Goal: Task Accomplishment & Management: Use online tool/utility

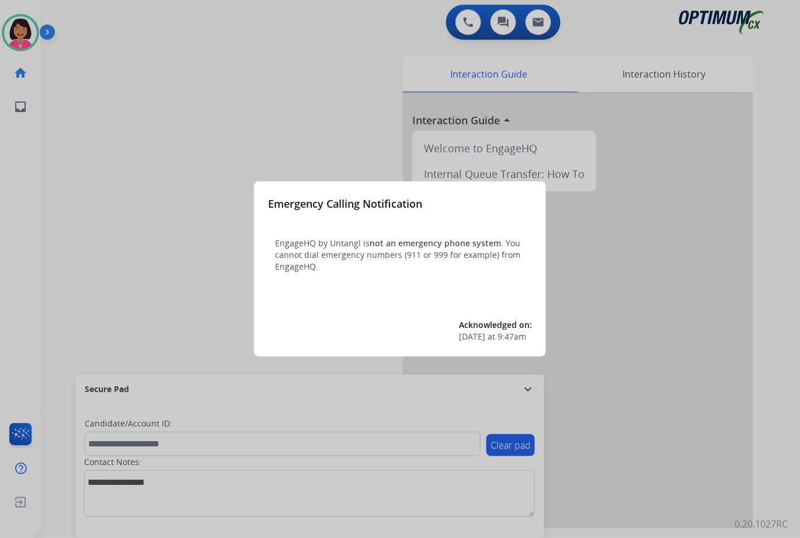
click at [117, 47] on div at bounding box center [400, 269] width 800 height 538
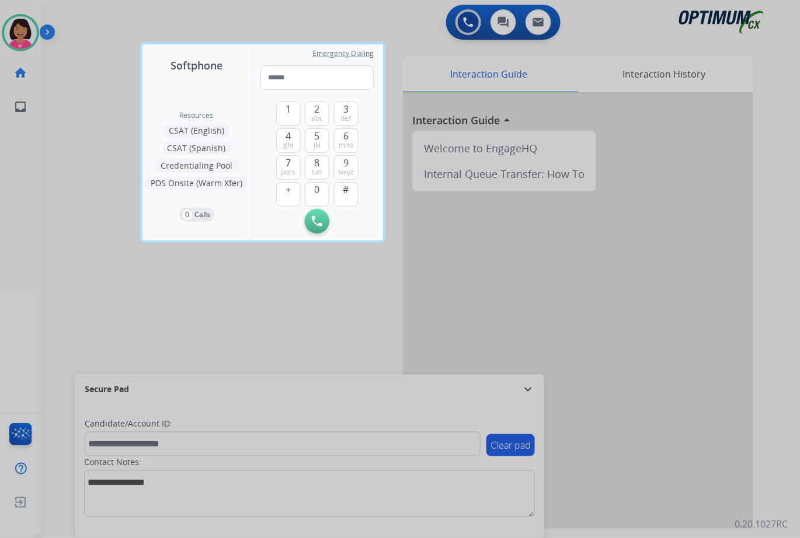
click at [40, 254] on div at bounding box center [400, 269] width 800 height 538
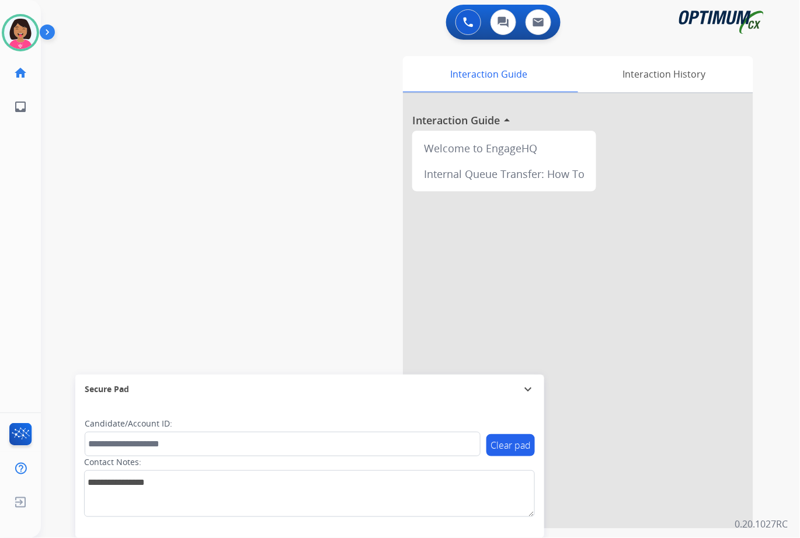
click at [301, 240] on div "swap_horiz Break voice bridge close_fullscreen Connect 3-Way Call merge_type Se…" at bounding box center [406, 285] width 731 height 487
drag, startPoint x: 357, startPoint y: 83, endPoint x: 358, endPoint y: 66, distance: 17.0
click at [358, 83] on div "Interaction Guide Interaction History Interaction Guide arrow_drop_up Welcome t…" at bounding box center [548, 292] width 409 height 473
click at [509, 179] on img at bounding box center [513, 177] width 9 height 9
click at [44, 181] on div at bounding box center [400, 269] width 800 height 538
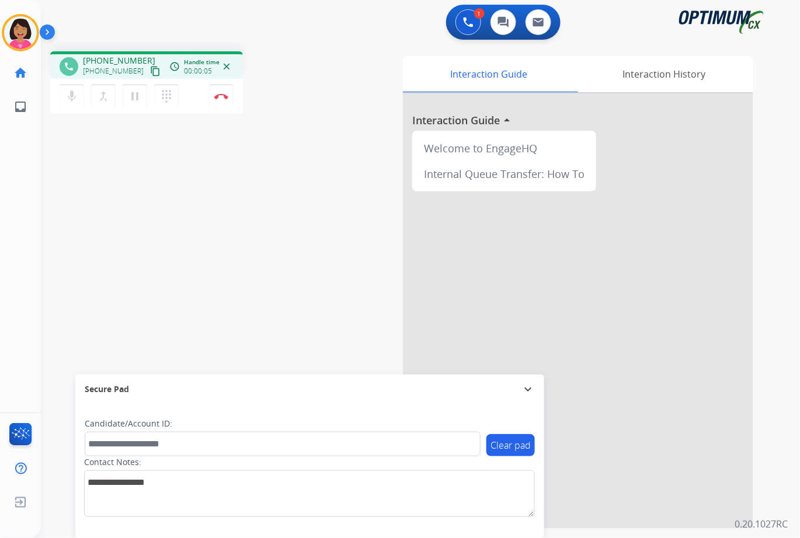
click at [141, 62] on div "+16316628742 +16316628742 content_copy" at bounding box center [122, 66] width 79 height 23
drag, startPoint x: 152, startPoint y: 74, endPoint x: 145, endPoint y: 75, distance: 7.1
click at [151, 75] on div "phone +16316628742 +16316628742 content_copy access_time Call metrics Queue 00:…" at bounding box center [146, 64] width 193 height 27
click at [150, 72] on mat-icon "content_copy" at bounding box center [155, 71] width 11 height 11
click at [76, 96] on mat-icon "mic" at bounding box center [72, 96] width 14 height 14
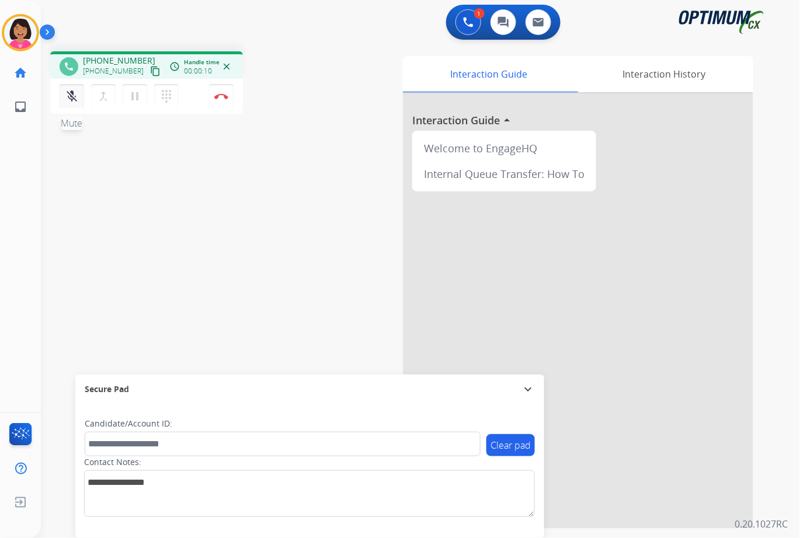
click at [79, 96] on button "mic_off Mute" at bounding box center [72, 96] width 25 height 25
click at [79, 96] on button "mic Mute" at bounding box center [72, 96] width 25 height 25
click at [150, 73] on mat-icon "content_copy" at bounding box center [155, 71] width 11 height 11
click at [78, 90] on mat-icon "mic_off" at bounding box center [72, 96] width 14 height 14
click at [72, 93] on mat-icon "mic" at bounding box center [72, 96] width 14 height 14
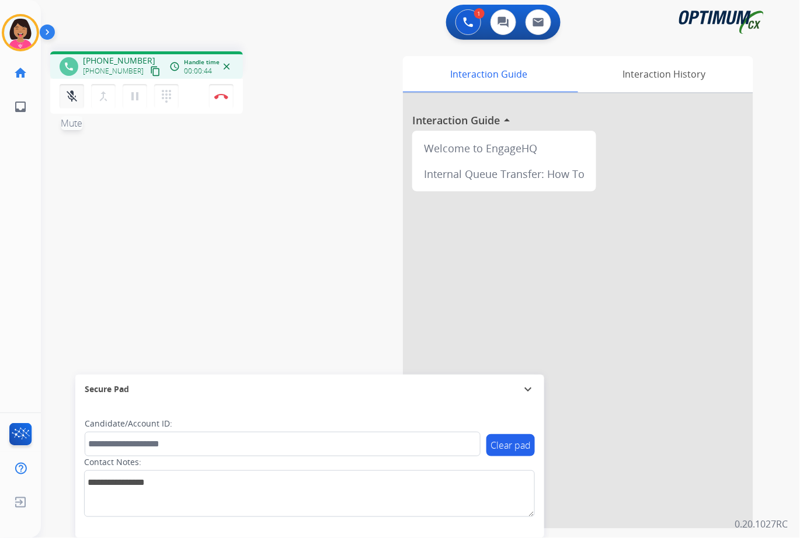
click at [69, 95] on mat-icon "mic_off" at bounding box center [72, 96] width 14 height 14
drag, startPoint x: 65, startPoint y: 96, endPoint x: 76, endPoint y: 101, distance: 12.0
click at [69, 95] on mat-icon "mic" at bounding box center [72, 96] width 14 height 14
click at [68, 92] on mat-icon "mic_off" at bounding box center [72, 96] width 14 height 14
click at [67, 98] on mat-icon "mic" at bounding box center [72, 96] width 14 height 14
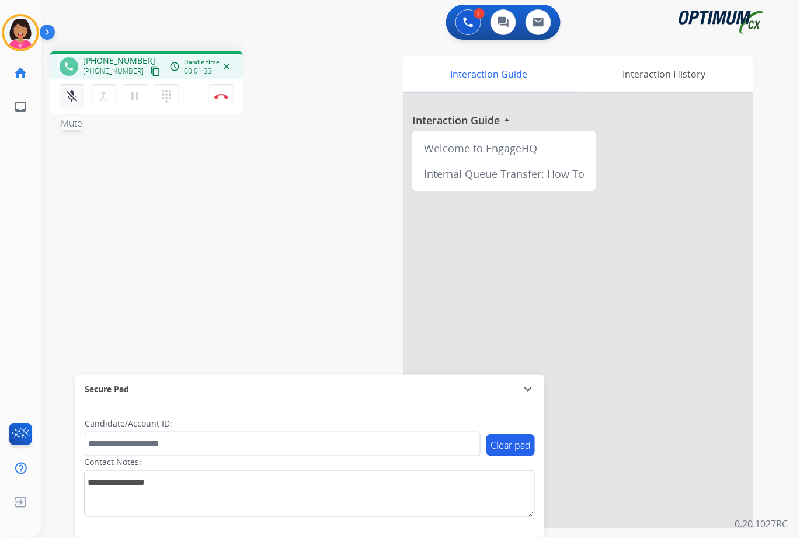
click at [68, 97] on mat-icon "mic_off" at bounding box center [72, 96] width 14 height 14
click at [70, 96] on mat-icon "mic" at bounding box center [72, 96] width 14 height 14
click at [78, 90] on mat-icon "mic_off" at bounding box center [72, 96] width 14 height 14
click at [70, 90] on mat-icon "mic" at bounding box center [72, 96] width 14 height 14
click at [68, 100] on mat-icon "mic_off" at bounding box center [72, 96] width 14 height 14
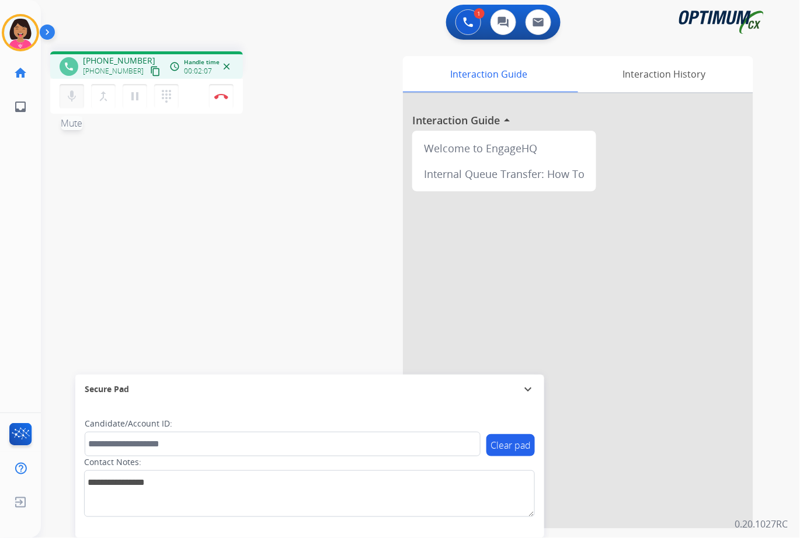
click at [69, 98] on mat-icon "mic" at bounding box center [72, 96] width 14 height 14
click at [69, 98] on mat-icon "mic_off" at bounding box center [72, 96] width 14 height 14
click at [17, 299] on div "Del Busy Edit Avatar Agent: [PERSON_NAME] Profile: OCX Training home Home Home …" at bounding box center [20, 269] width 41 height 538
click at [225, 88] on button "Disconnect" at bounding box center [221, 96] width 25 height 25
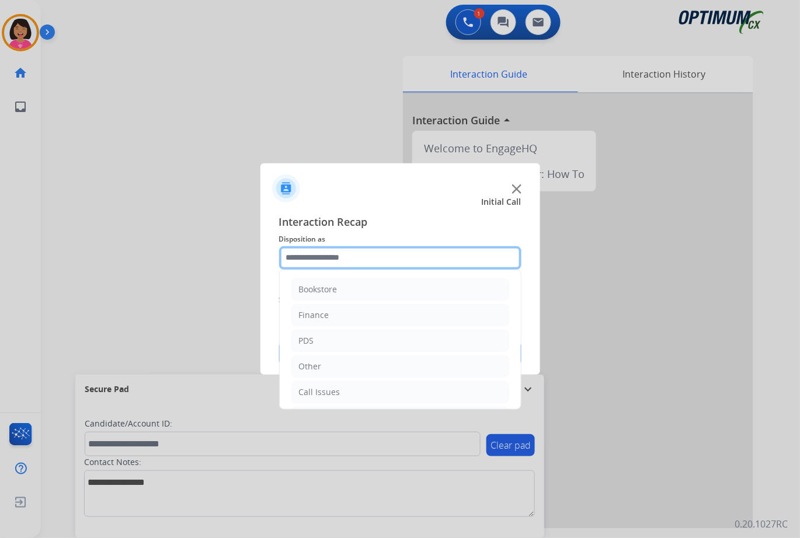
click at [345, 264] on input "text" at bounding box center [400, 257] width 242 height 23
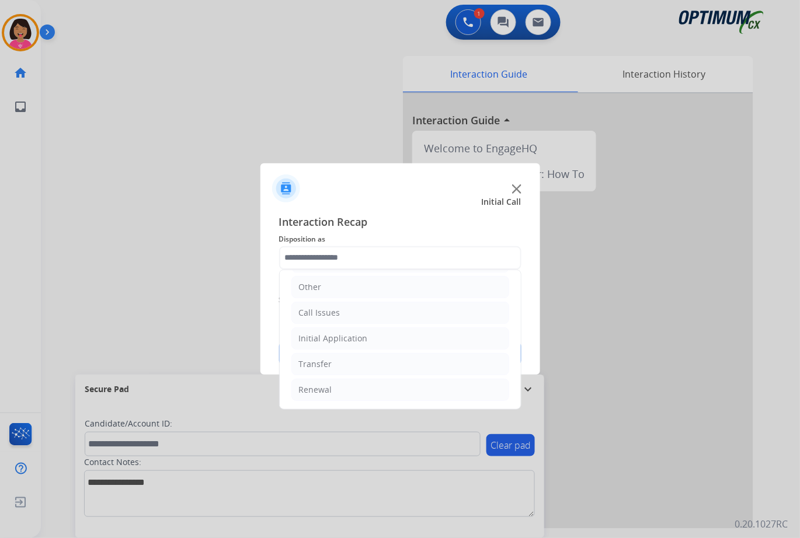
click at [369, 403] on ul "Bookstore Finance PDS Other Call Issues Initial Application Transfer Renewal" at bounding box center [400, 300] width 241 height 218
click at [362, 392] on li "Renewal" at bounding box center [400, 390] width 218 height 22
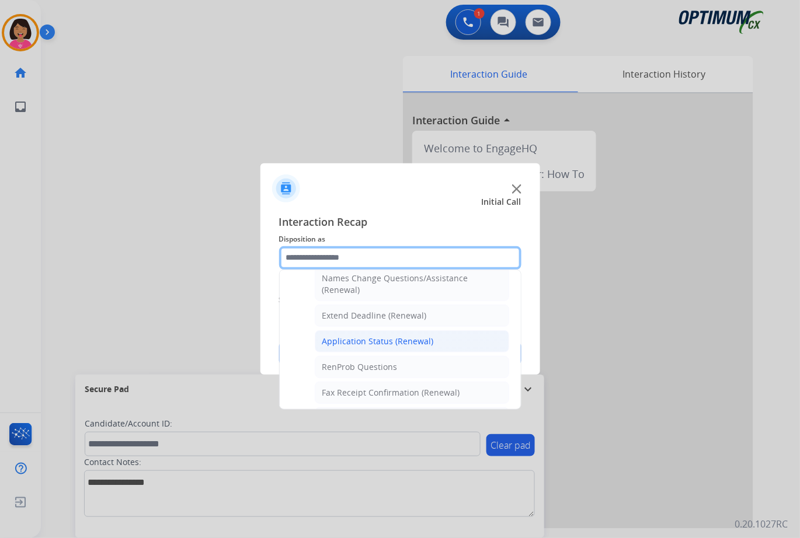
scroll to position [313, 0]
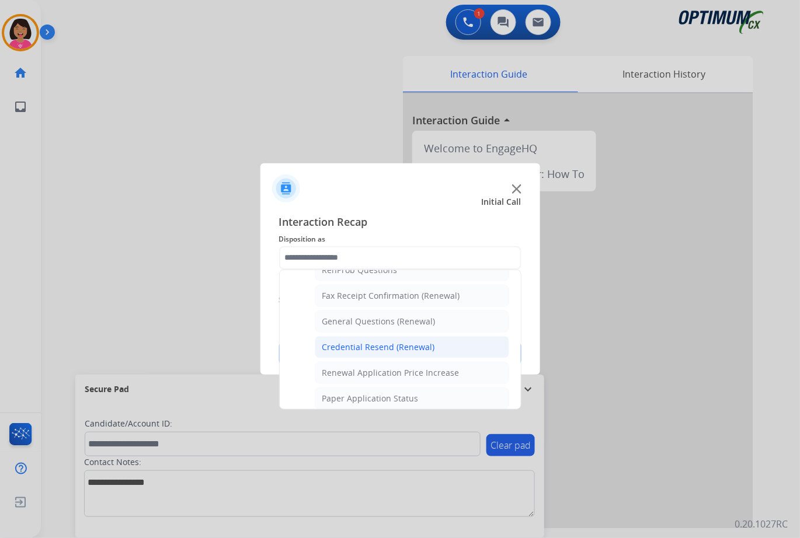
click at [362, 352] on div "Credential Resend (Renewal)" at bounding box center [378, 347] width 113 height 12
type input "**********"
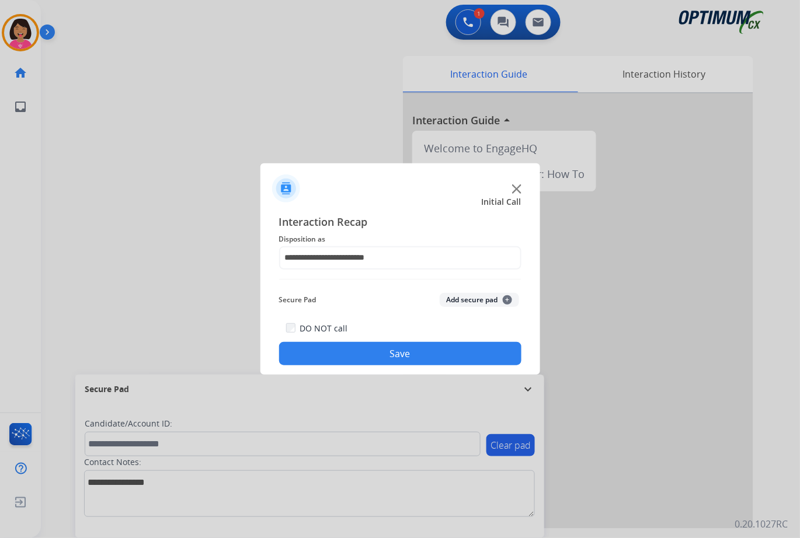
click at [367, 360] on button "Save" at bounding box center [400, 353] width 242 height 23
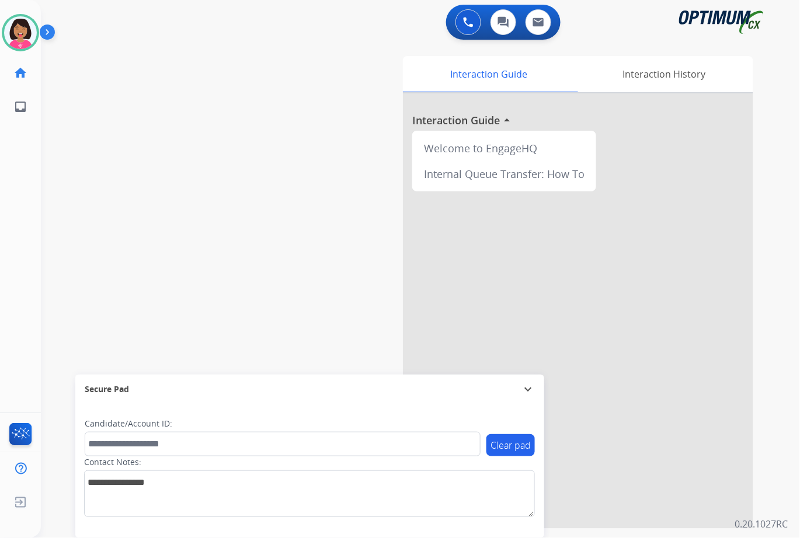
click at [42, 153] on div "swap_horiz Break voice bridge close_fullscreen Connect 3-Way Call merge_type Se…" at bounding box center [406, 285] width 731 height 487
click at [126, 138] on div "swap_horiz Break voice bridge close_fullscreen Connect 3-Way Call merge_type Se…" at bounding box center [406, 285] width 731 height 487
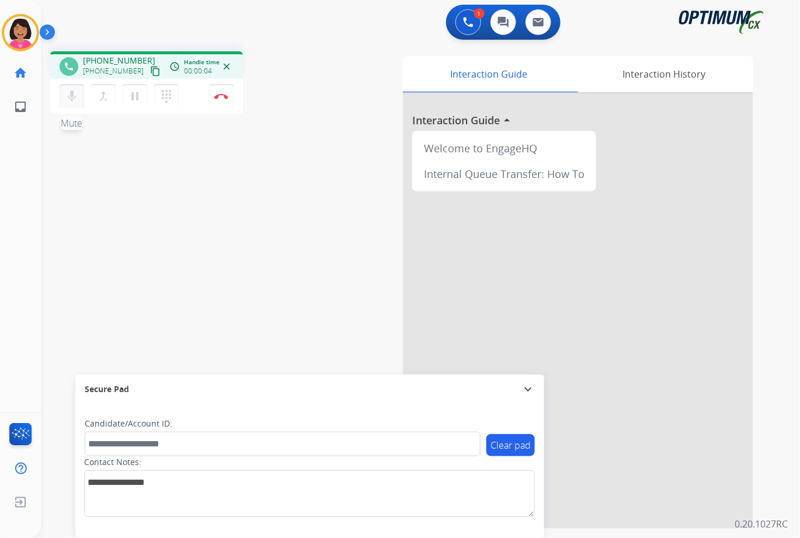
click at [62, 96] on button "mic Mute" at bounding box center [72, 96] width 25 height 25
click at [62, 96] on button "mic_off Mute" at bounding box center [72, 96] width 25 height 25
click at [150, 74] on mat-icon "content_copy" at bounding box center [155, 71] width 11 height 11
click at [68, 175] on div "phone +17248153209 +17248153209 content_copy access_time Call metrics Queue 00:…" at bounding box center [406, 285] width 731 height 487
click at [220, 99] on button "Disconnect" at bounding box center [221, 96] width 25 height 25
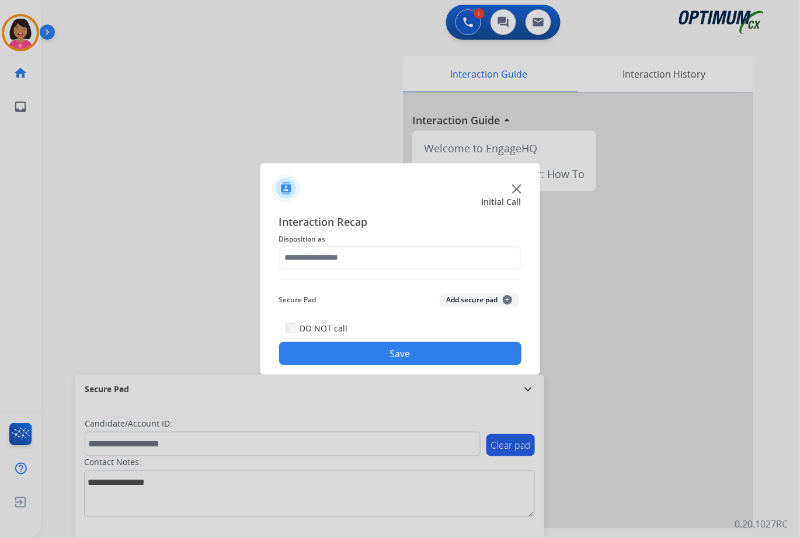
click at [348, 236] on span "Disposition as" at bounding box center [400, 239] width 242 height 14
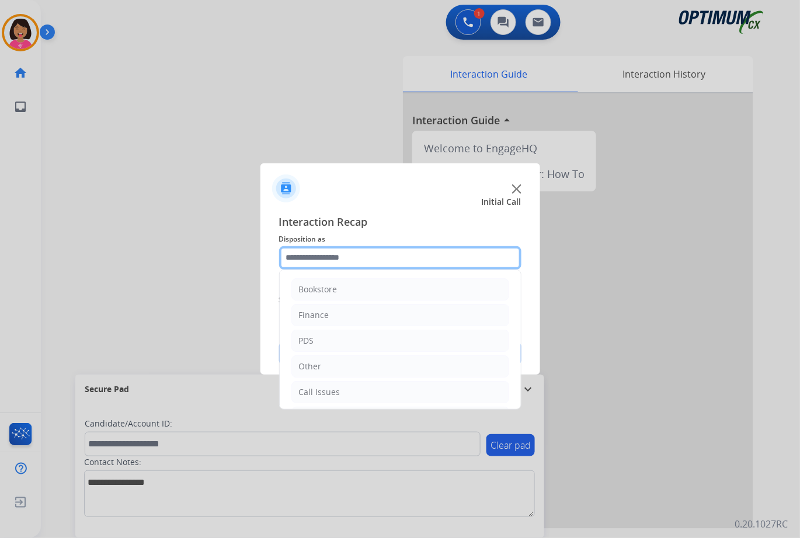
click at [351, 258] on input "text" at bounding box center [400, 257] width 242 height 23
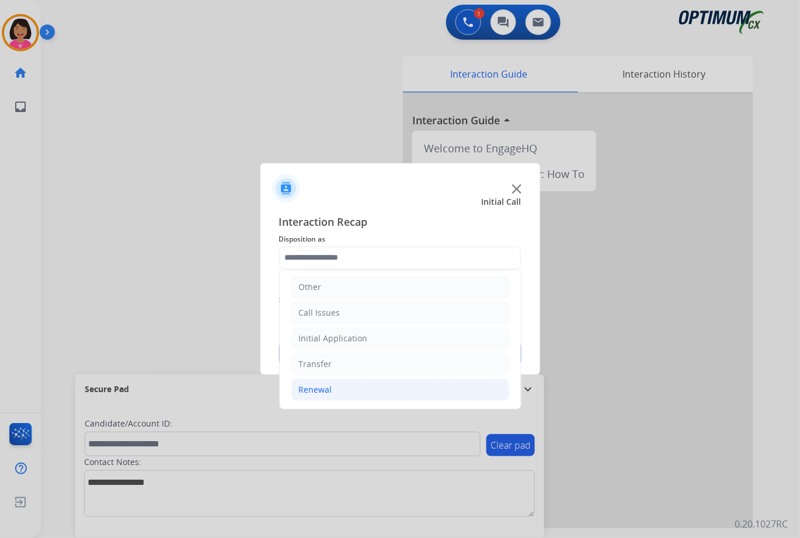
click at [340, 384] on li "Renewal" at bounding box center [400, 390] width 218 height 22
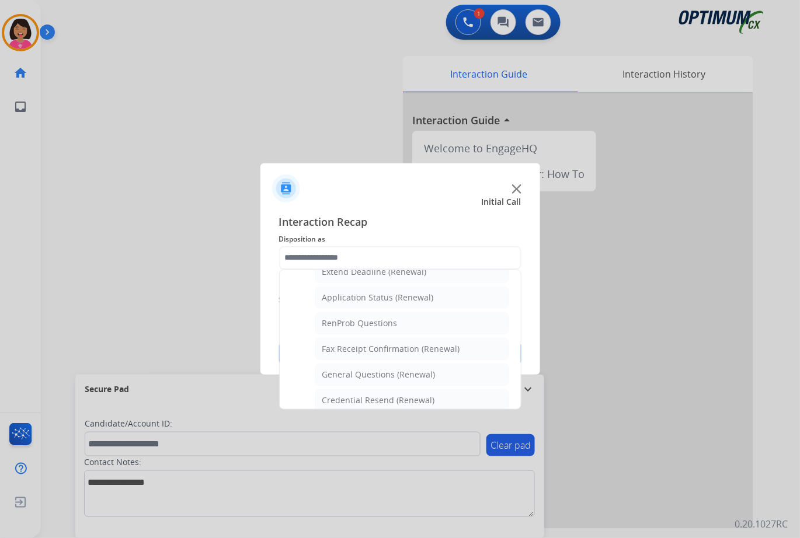
click at [340, 384] on li "General Questions (Renewal)" at bounding box center [412, 375] width 194 height 22
type input "**********"
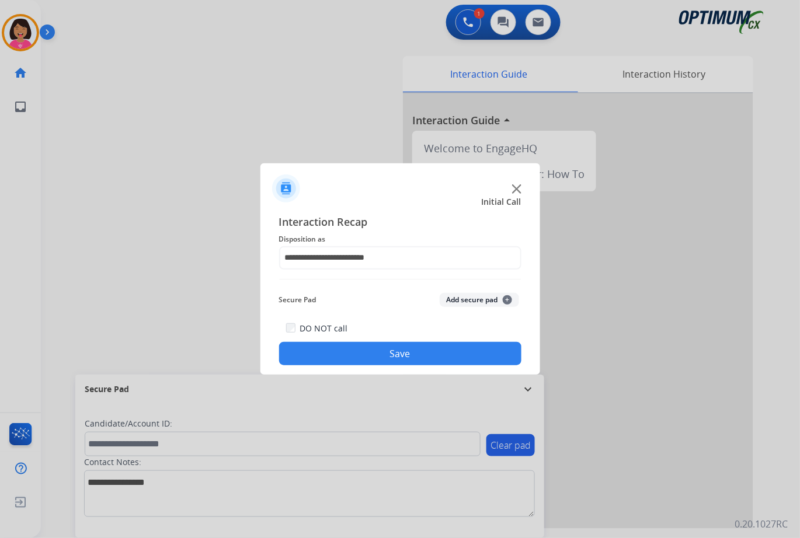
click at [331, 344] on button "Save" at bounding box center [400, 353] width 242 height 23
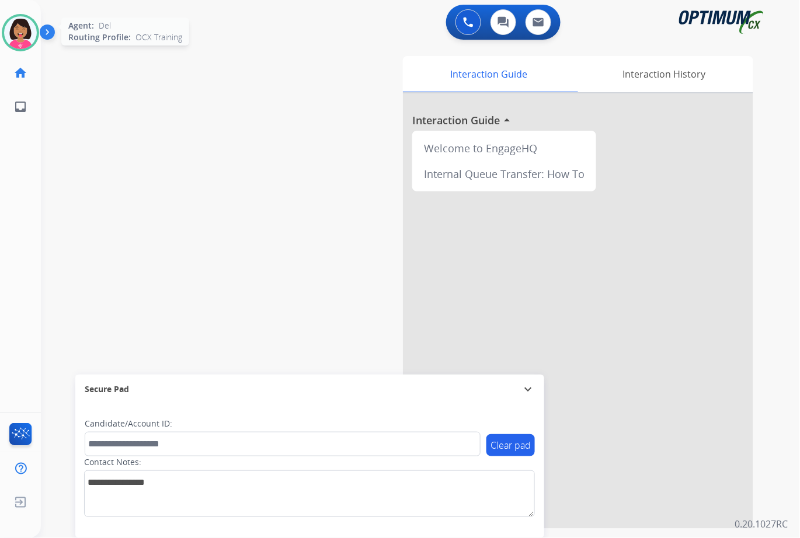
click at [15, 42] on img at bounding box center [20, 32] width 33 height 33
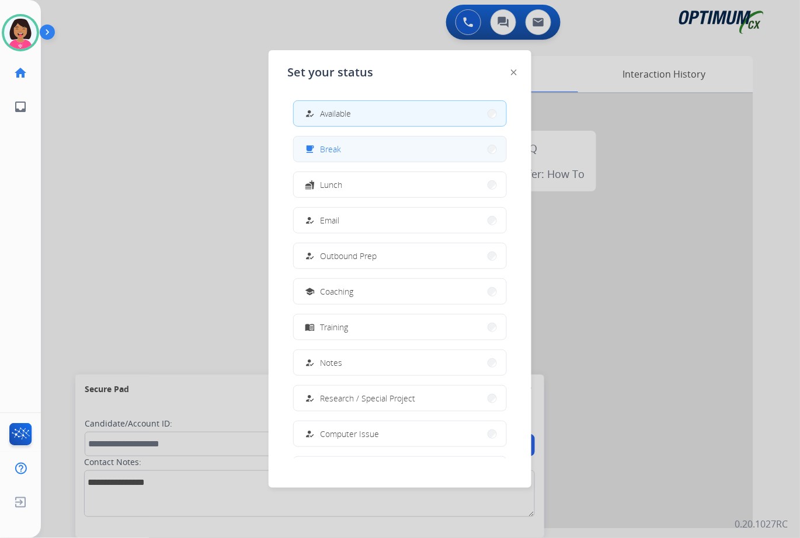
click at [348, 146] on button "free_breakfast Break" at bounding box center [400, 149] width 212 height 25
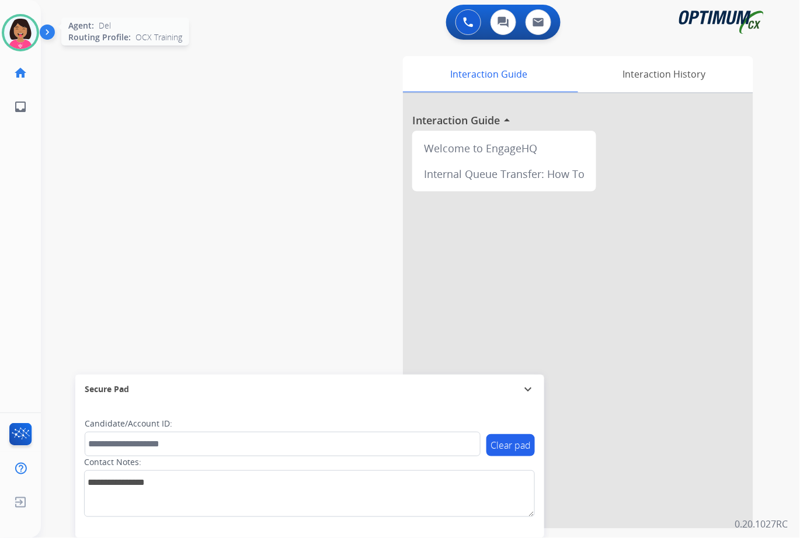
click at [24, 33] on img at bounding box center [20, 32] width 33 height 33
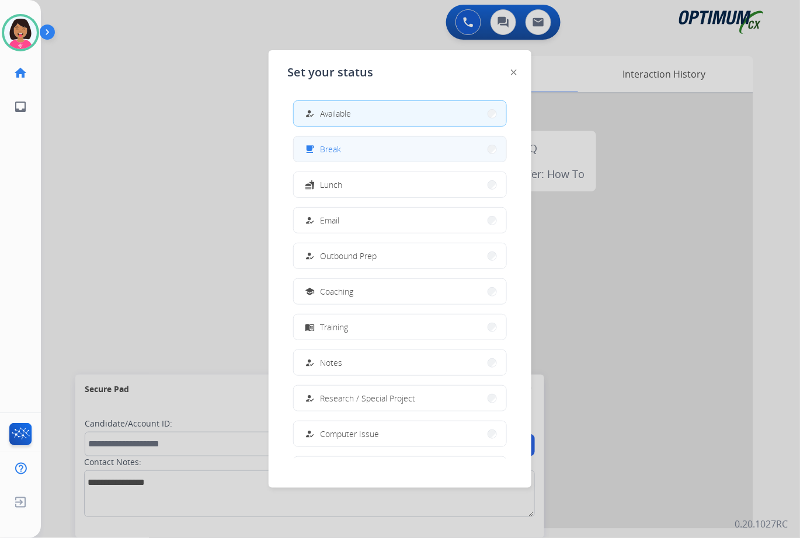
click at [365, 162] on div "free_breakfast Break" at bounding box center [400, 149] width 214 height 26
click at [358, 155] on button "free_breakfast Break" at bounding box center [400, 149] width 212 height 25
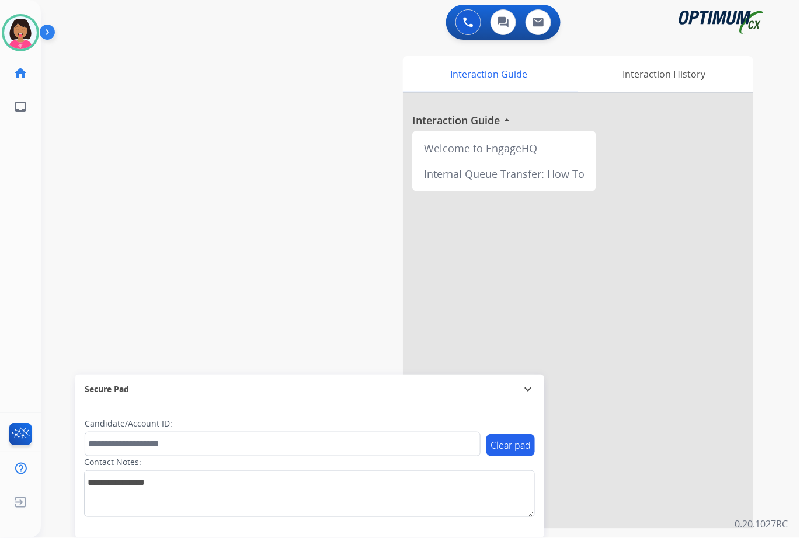
click at [113, 72] on div "swap_horiz Break voice bridge close_fullscreen Connect 3-Way Call merge_type Se…" at bounding box center [406, 285] width 731 height 487
click at [17, 36] on img at bounding box center [20, 32] width 33 height 33
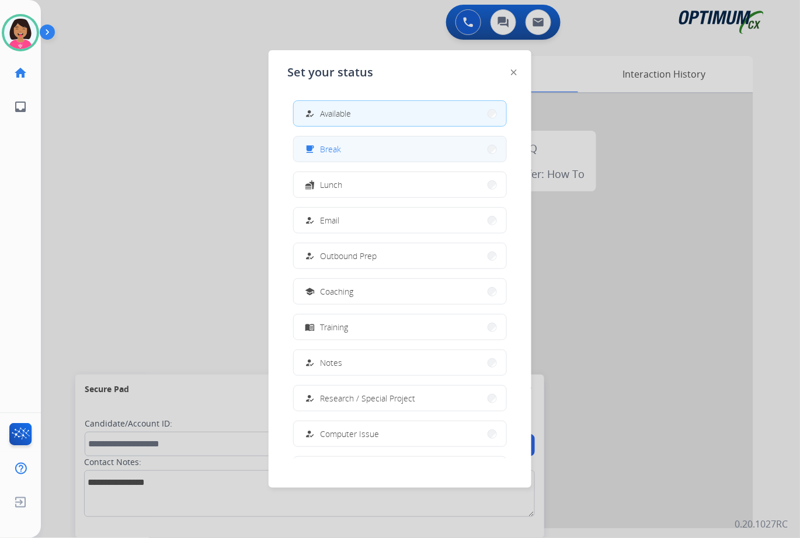
click at [329, 152] on span "Break" at bounding box center [330, 149] width 21 height 12
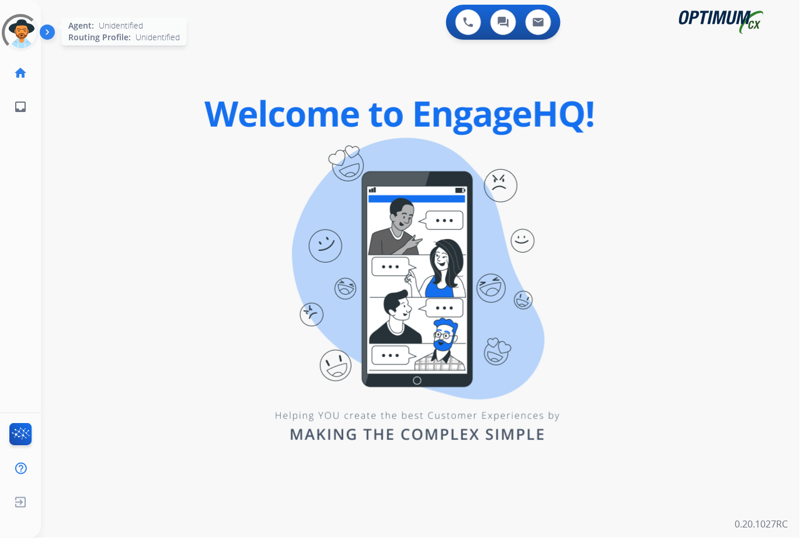
click at [18, 47] on div at bounding box center [20, 32] width 53 height 53
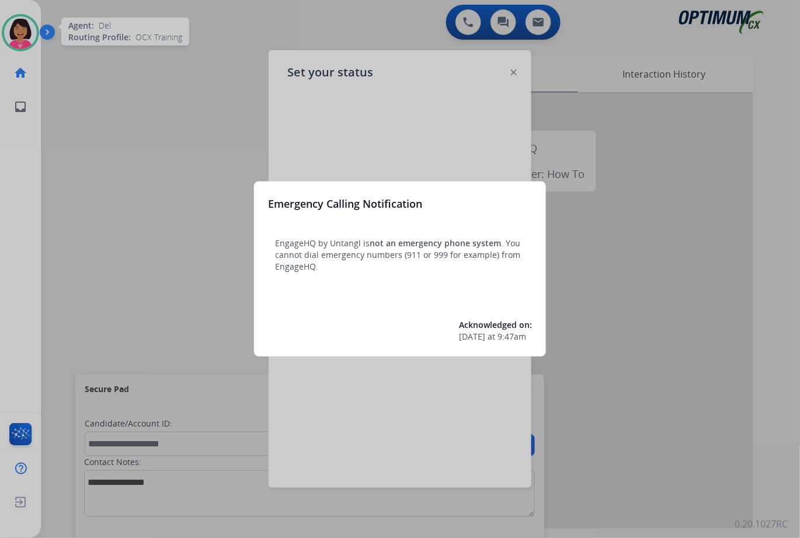
click at [554, 229] on div at bounding box center [400, 269] width 800 height 538
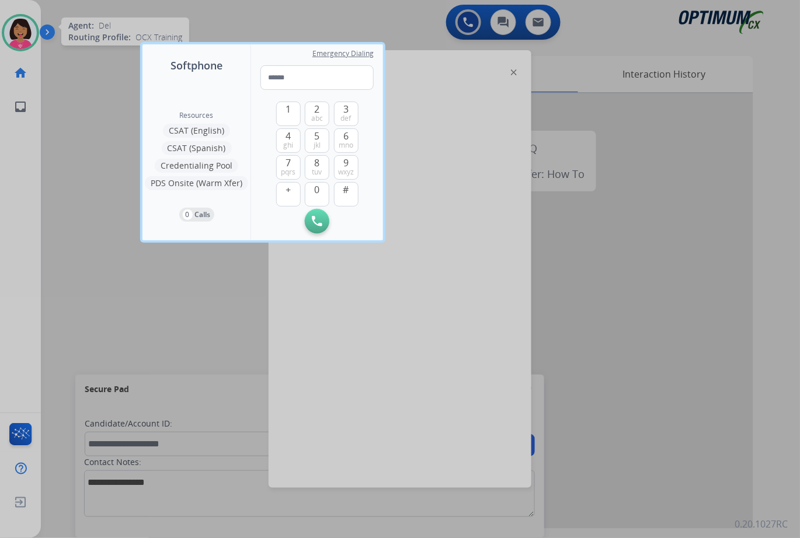
click at [96, 112] on div at bounding box center [400, 269] width 800 height 538
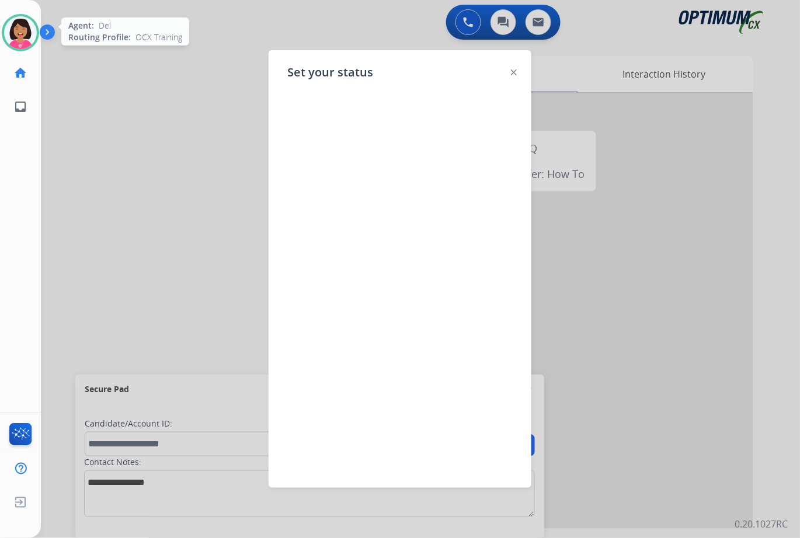
click at [19, 44] on img at bounding box center [20, 32] width 33 height 33
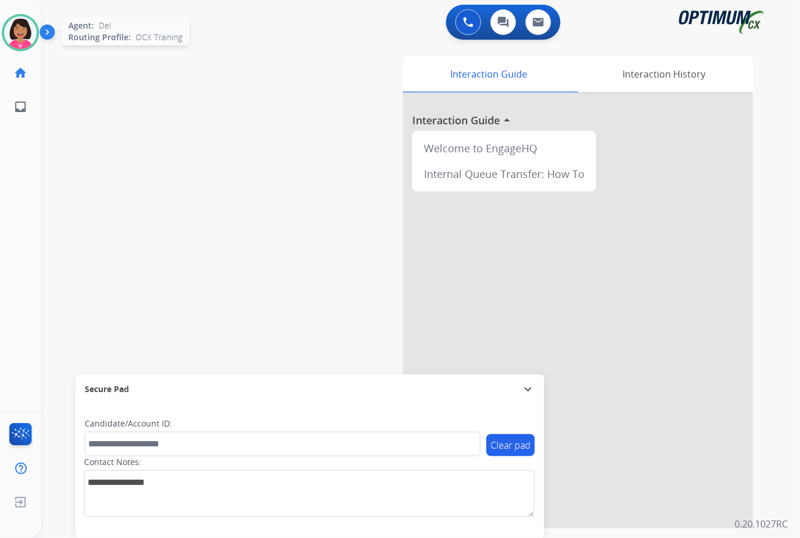
click at [19, 44] on img at bounding box center [20, 32] width 33 height 33
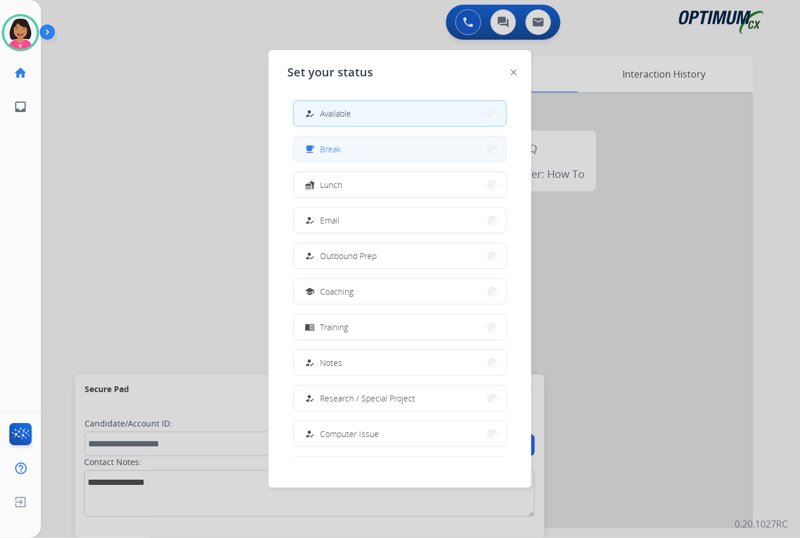
click at [378, 145] on button "free_breakfast Break" at bounding box center [400, 149] width 212 height 25
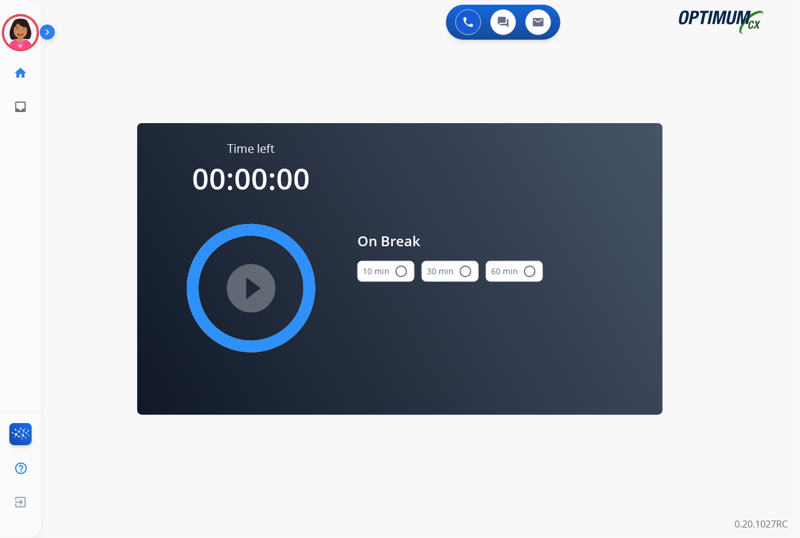
click at [389, 278] on button "10 min radio_button_unchecked" at bounding box center [385, 271] width 57 height 21
click at [258, 281] on mat-icon "play_circle_filled" at bounding box center [251, 288] width 14 height 14
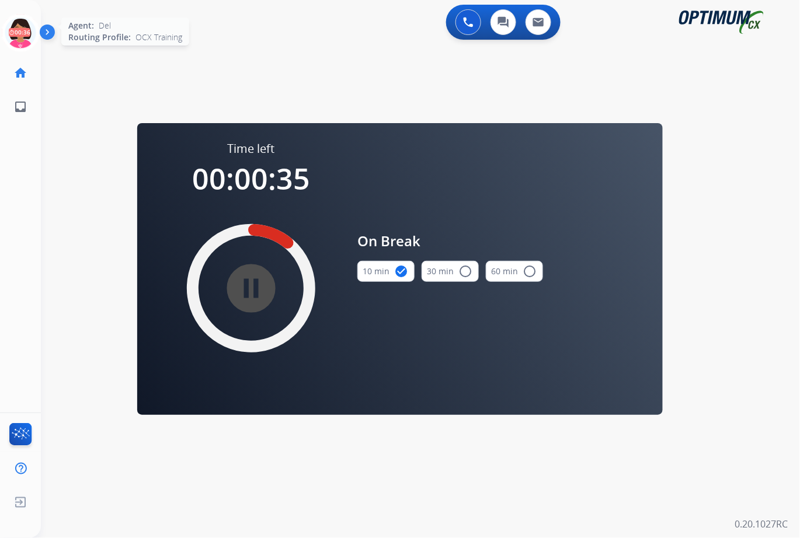
click at [19, 41] on icon at bounding box center [21, 33] width 38 height 38
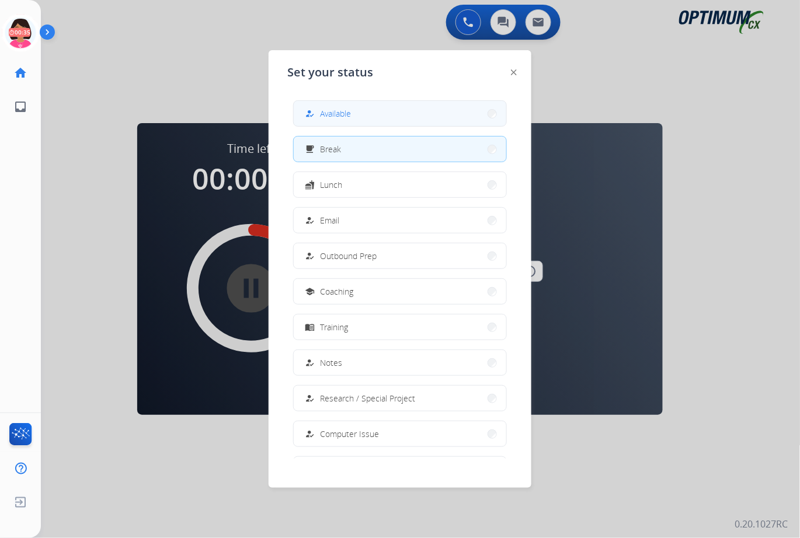
click at [328, 110] on span "Available" at bounding box center [335, 113] width 31 height 12
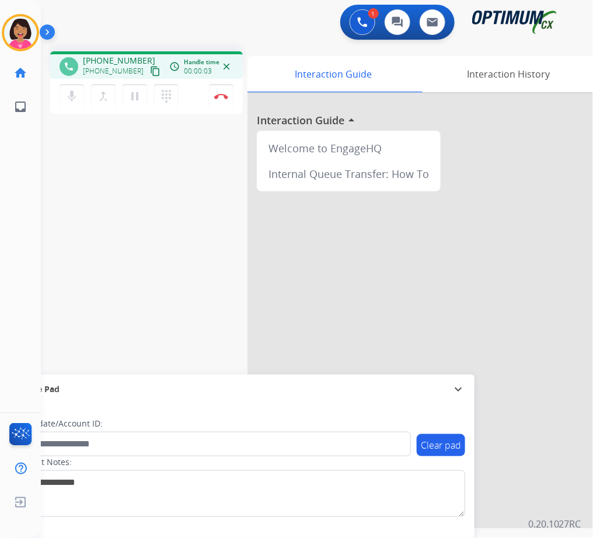
click at [150, 69] on mat-icon "content_copy" at bounding box center [155, 71] width 11 height 11
click at [72, 167] on div "phone [PHONE_NUMBER] [PHONE_NUMBER] content_copy access_time Call metrics Queue…" at bounding box center [303, 285] width 524 height 487
click at [217, 93] on img at bounding box center [221, 96] width 14 height 6
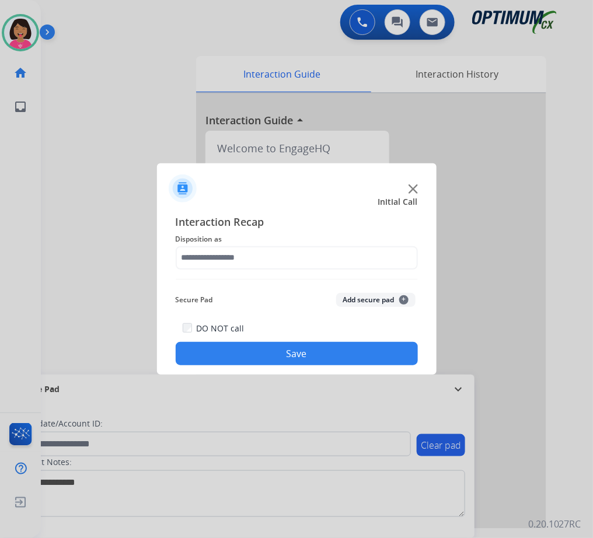
click at [240, 275] on div "Interaction Recap Disposition as Secure Pad Add secure pad + DO NOT call Save" at bounding box center [297, 290] width 242 height 152
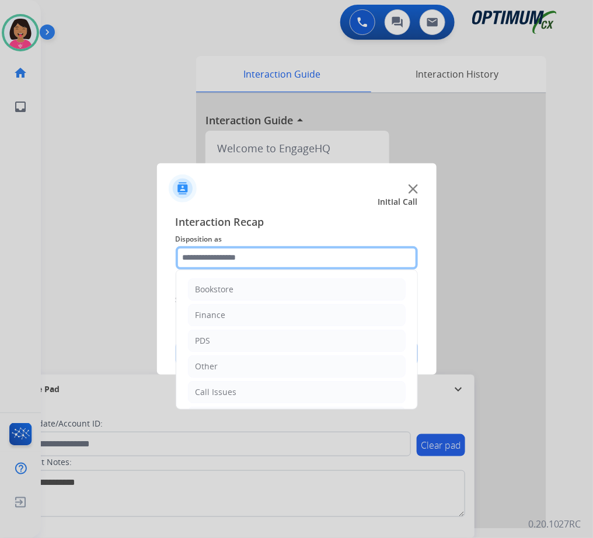
click at [232, 255] on input "text" at bounding box center [297, 257] width 242 height 23
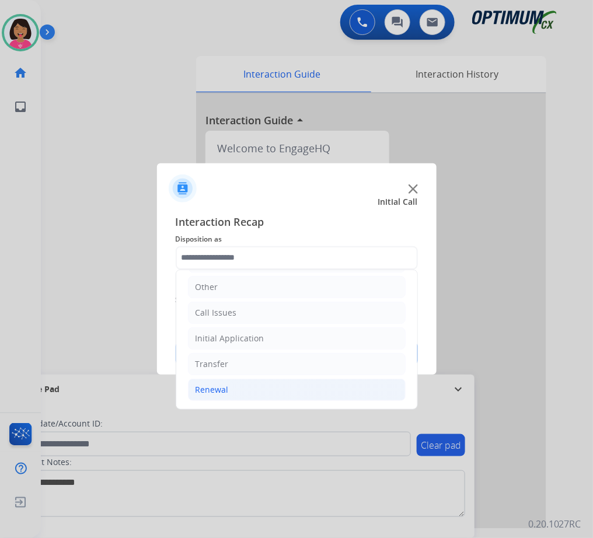
click at [294, 395] on li "Renewal" at bounding box center [297, 390] width 218 height 22
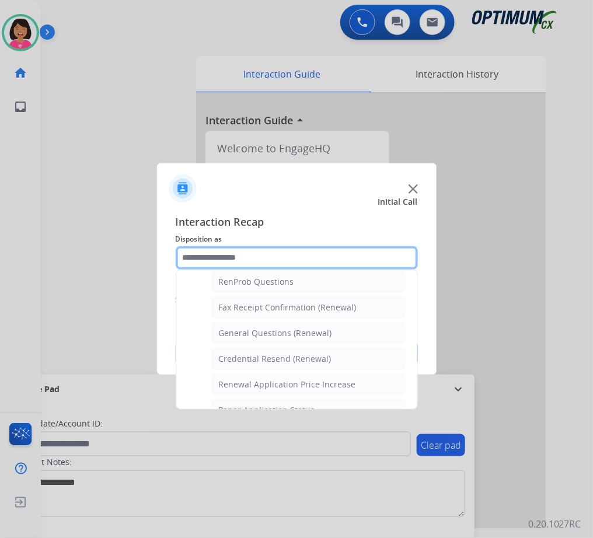
scroll to position [309, 0]
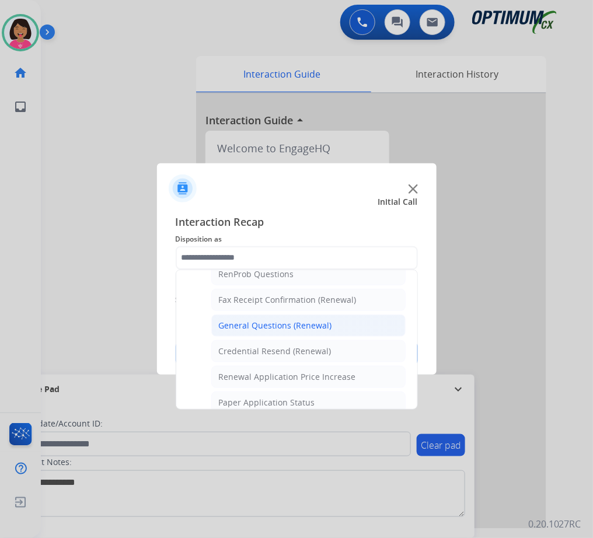
click at [295, 317] on li "General Questions (Renewal)" at bounding box center [308, 326] width 194 height 22
type input "**********"
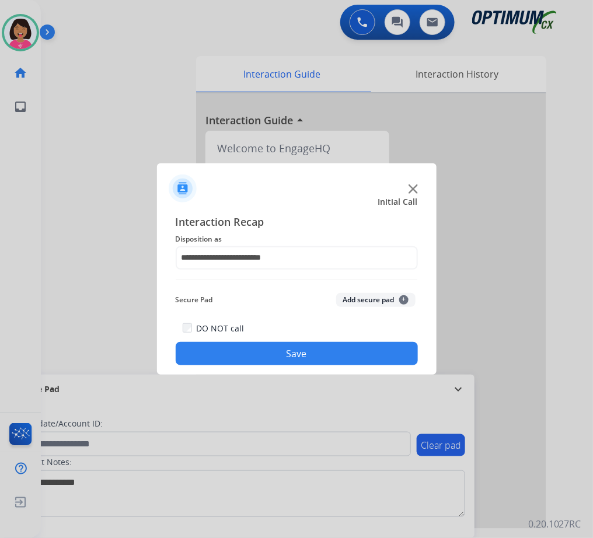
click at [327, 351] on button "Save" at bounding box center [297, 353] width 242 height 23
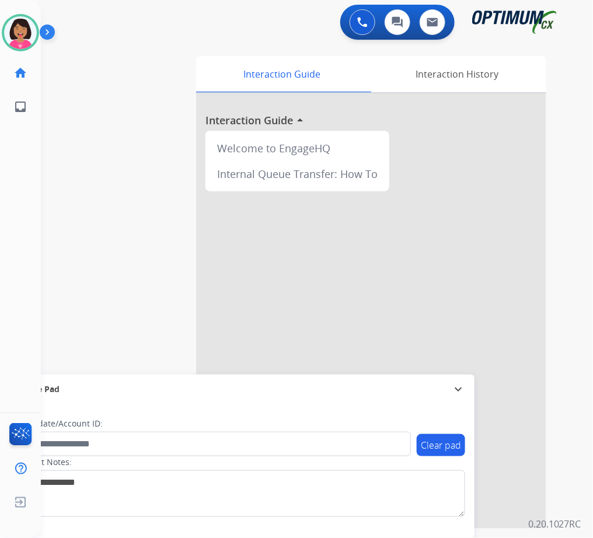
click at [563, 320] on div "Interaction Guide Interaction History Interaction Guide arrow_drop_up Welcome t…" at bounding box center [380, 289] width 369 height 477
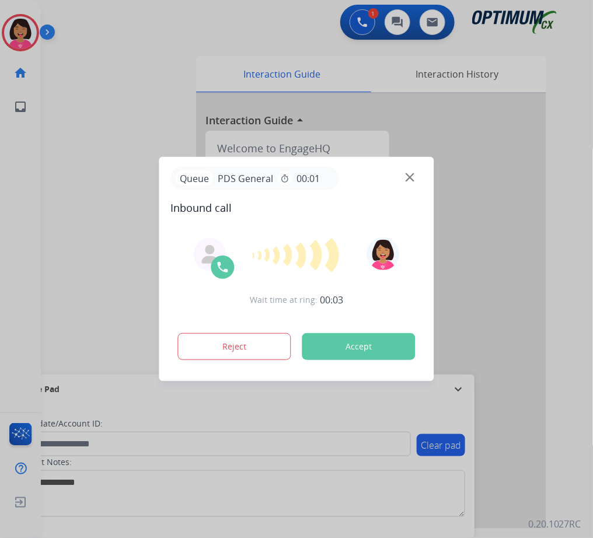
click at [16, 116] on div at bounding box center [296, 269] width 593 height 538
click at [411, 176] on img at bounding box center [410, 177] width 9 height 9
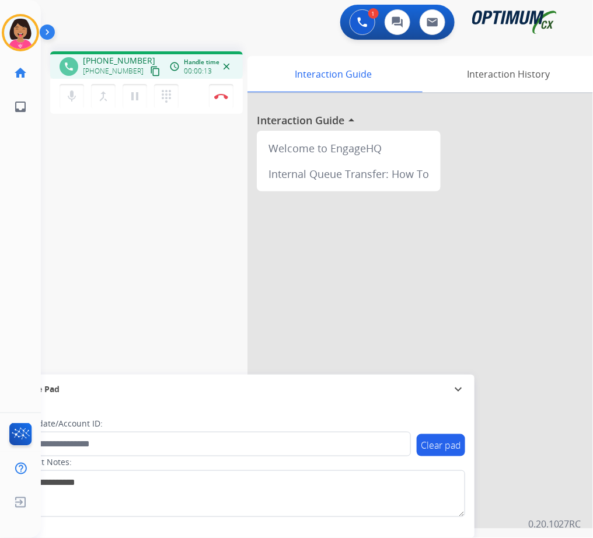
click at [150, 71] on mat-icon "content_copy" at bounding box center [155, 71] width 11 height 11
click at [65, 97] on mat-icon "mic" at bounding box center [72, 96] width 14 height 14
click at [151, 68] on div "phone [PHONE_NUMBER] [PHONE_NUMBER] content_copy access_time Call metrics Queue…" at bounding box center [147, 66] width 174 height 11
click at [148, 68] on button "content_copy" at bounding box center [155, 71] width 14 height 14
click at [150, 69] on mat-icon "content_copy" at bounding box center [155, 71] width 11 height 11
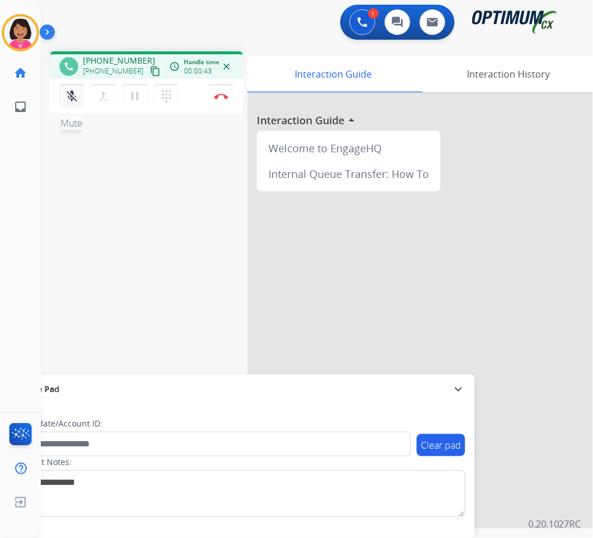
click at [69, 92] on mat-icon "mic_off" at bounding box center [72, 96] width 14 height 14
click at [21, 230] on div "Del Busy Edit Avatar Agent: [PERSON_NAME] Profile: OCX Training home Home Home …" at bounding box center [20, 269] width 41 height 538
click at [223, 93] on img at bounding box center [221, 96] width 14 height 6
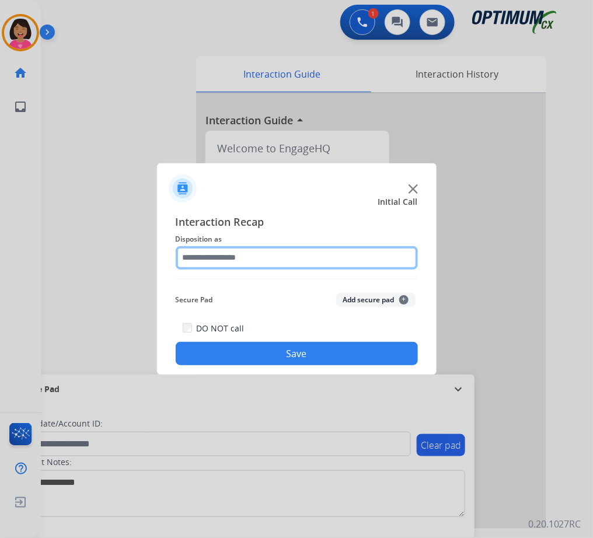
click at [257, 252] on input "text" at bounding box center [297, 257] width 242 height 23
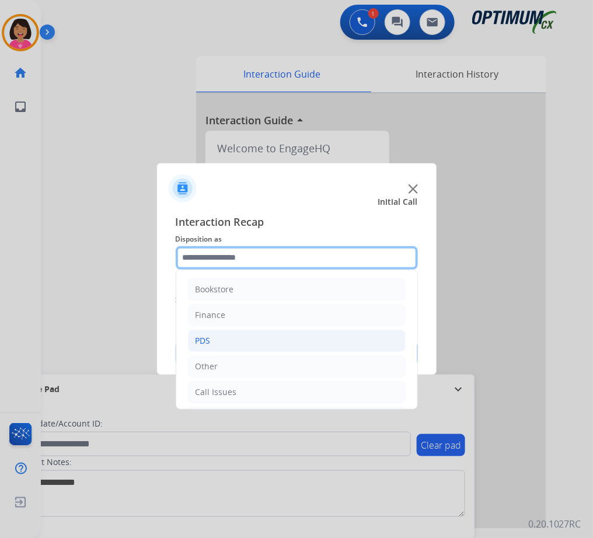
scroll to position [68, 0]
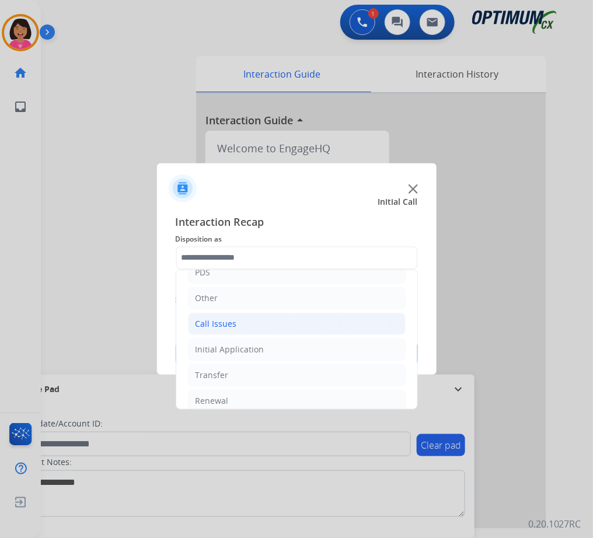
click at [233, 330] on div "Call Issues" at bounding box center [216, 324] width 41 height 12
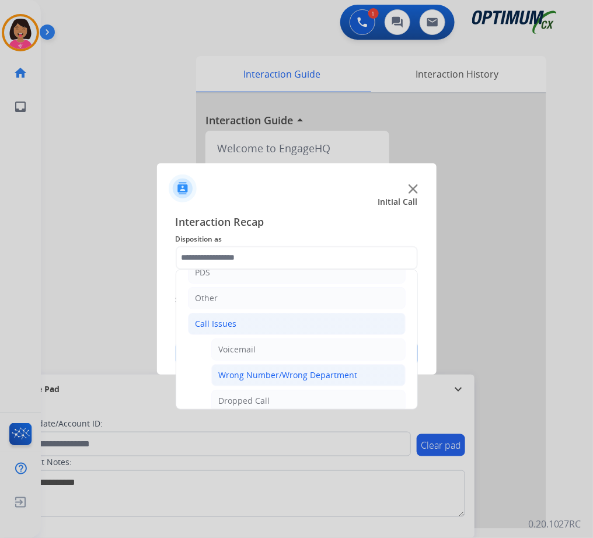
click at [234, 376] on div "Wrong Number/Wrong Department" at bounding box center [288, 375] width 139 height 12
type input "**********"
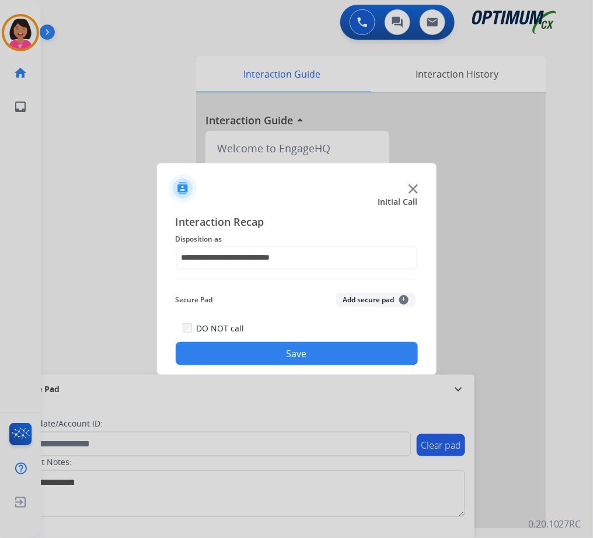
click at [222, 357] on button "Save" at bounding box center [297, 353] width 242 height 23
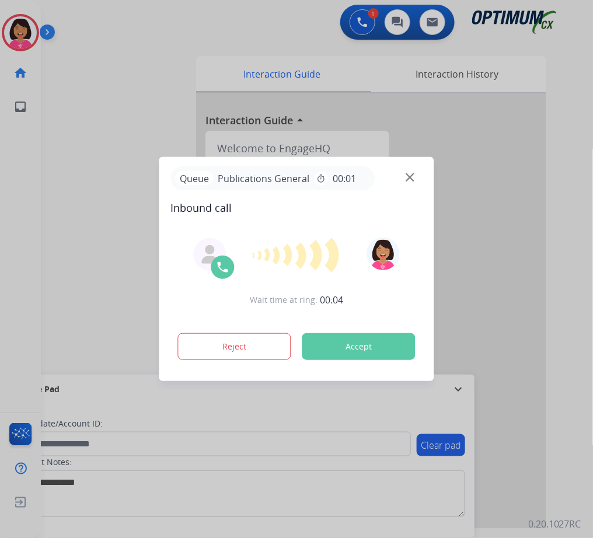
click at [414, 174] on div "Queue Publications General timer 00:01" at bounding box center [297, 178] width 252 height 24
click at [408, 176] on img at bounding box center [410, 177] width 9 height 9
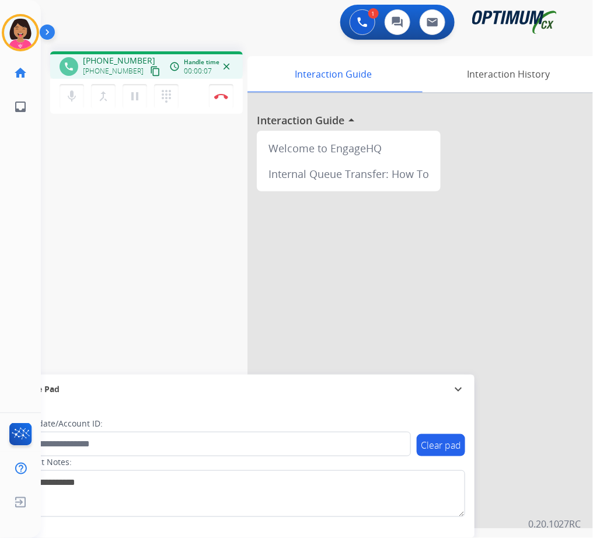
click at [61, 138] on div "phone [PHONE_NUMBER] [PHONE_NUMBER] content_copy access_time Call metrics Queue…" at bounding box center [303, 285] width 524 height 487
click at [148, 76] on button "content_copy" at bounding box center [155, 71] width 14 height 14
click at [68, 100] on mat-icon "mic" at bounding box center [72, 96] width 14 height 14
click at [74, 91] on mat-icon "mic_off" at bounding box center [72, 96] width 14 height 14
click at [74, 91] on mat-icon "mic" at bounding box center [72, 96] width 14 height 14
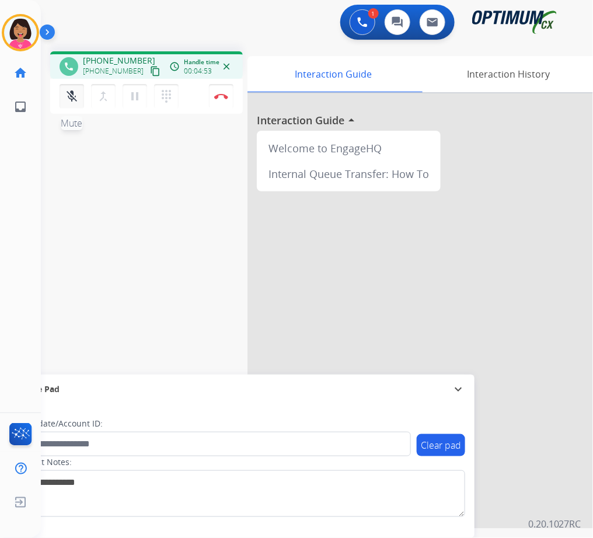
click at [71, 94] on mat-icon "mic_off" at bounding box center [72, 96] width 14 height 14
click at [65, 173] on div "phone [PHONE_NUMBER] [PHONE_NUMBER] content_copy access_time Call metrics Queue…" at bounding box center [303, 285] width 524 height 487
click at [221, 93] on img at bounding box center [221, 96] width 14 height 6
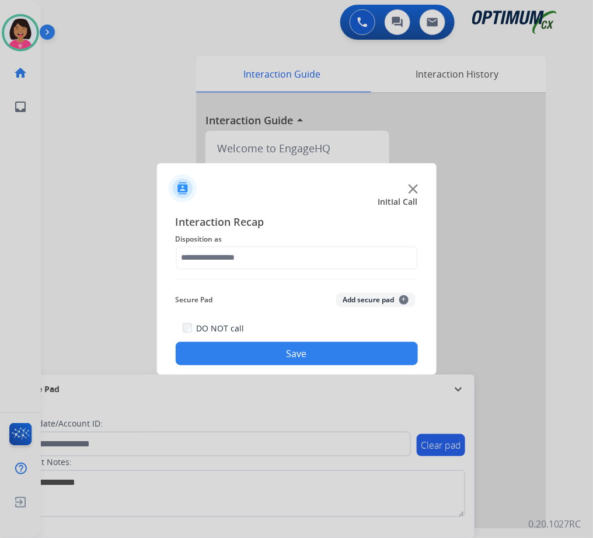
click at [43, 216] on div at bounding box center [296, 269] width 593 height 538
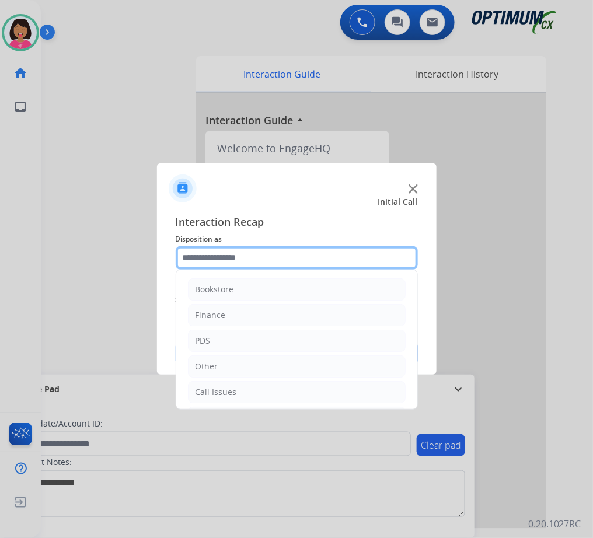
click at [226, 256] on input "text" at bounding box center [297, 257] width 242 height 23
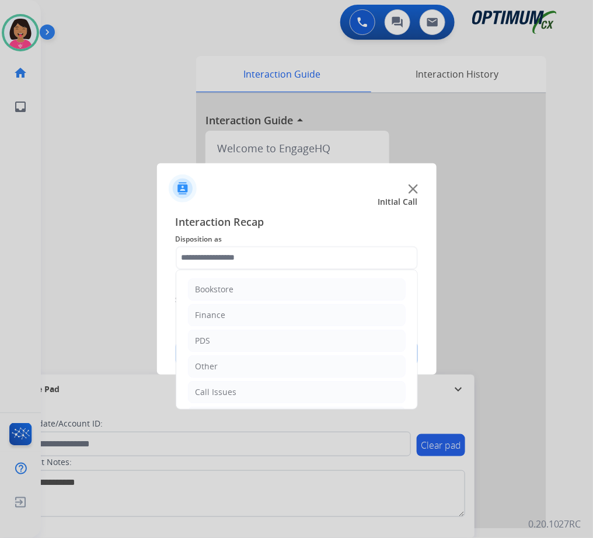
click at [412, 186] on img at bounding box center [413, 188] width 9 height 9
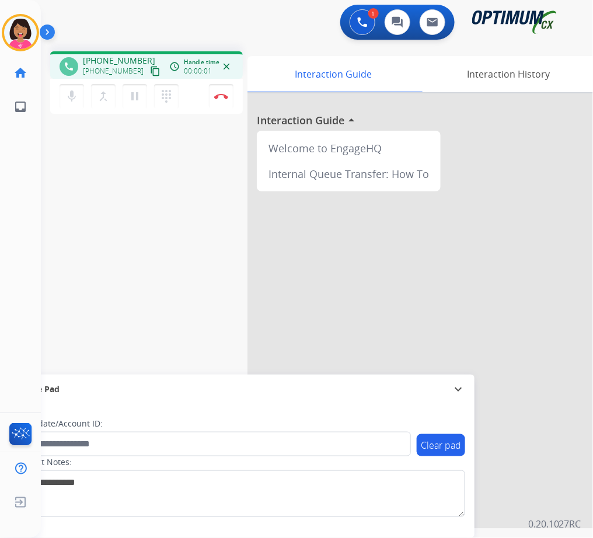
click at [150, 72] on mat-icon "content_copy" at bounding box center [155, 71] width 11 height 11
click at [47, 150] on div "phone [PHONE_NUMBER] [PHONE_NUMBER] content_copy access_time Call metrics Queue…" at bounding box center [303, 285] width 524 height 487
click at [357, 26] on img at bounding box center [362, 22] width 11 height 11
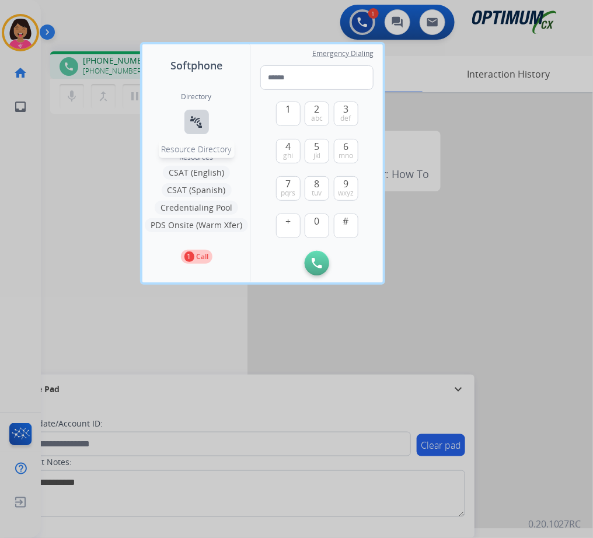
click at [203, 117] on mat-icon "connect_without_contact" at bounding box center [197, 122] width 14 height 14
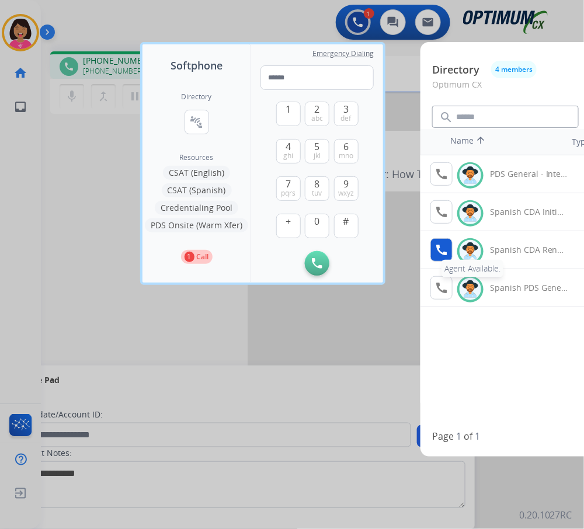
click at [441, 252] on mat-icon "call" at bounding box center [441, 250] width 14 height 14
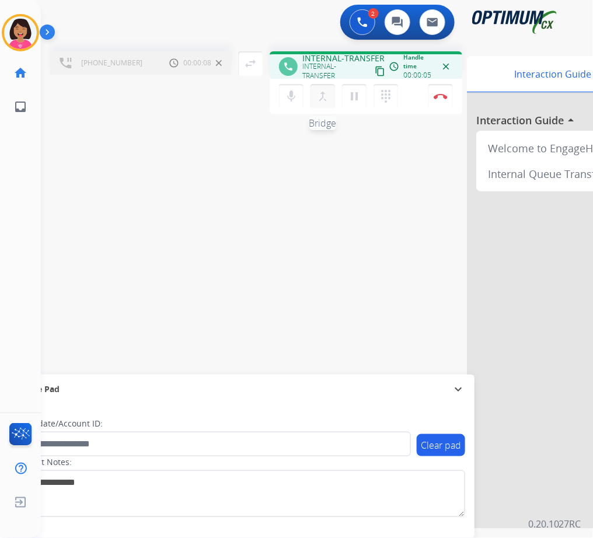
click at [322, 92] on mat-icon "merge_type" at bounding box center [323, 96] width 14 height 14
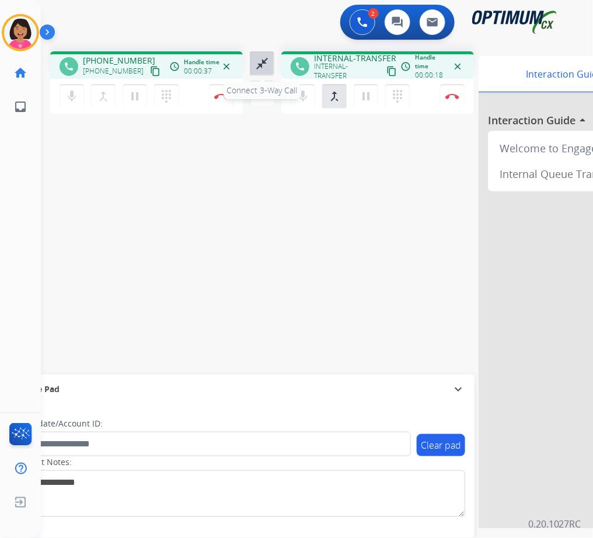
click at [260, 71] on button "close_fullscreen Connect 3-Way Call" at bounding box center [262, 63] width 25 height 25
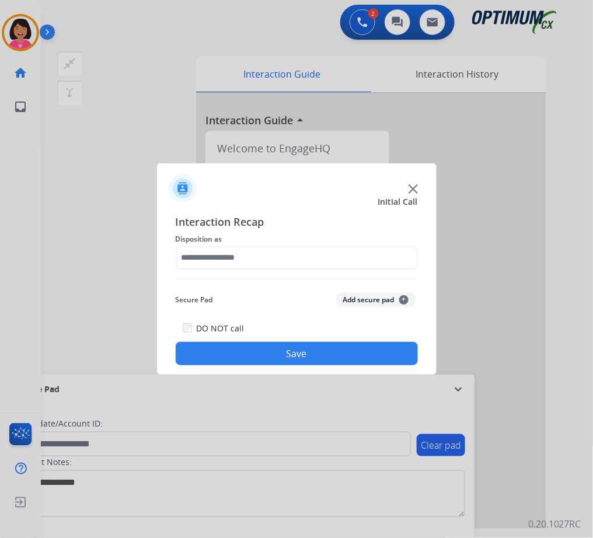
click at [327, 242] on span "Disposition as" at bounding box center [297, 239] width 242 height 14
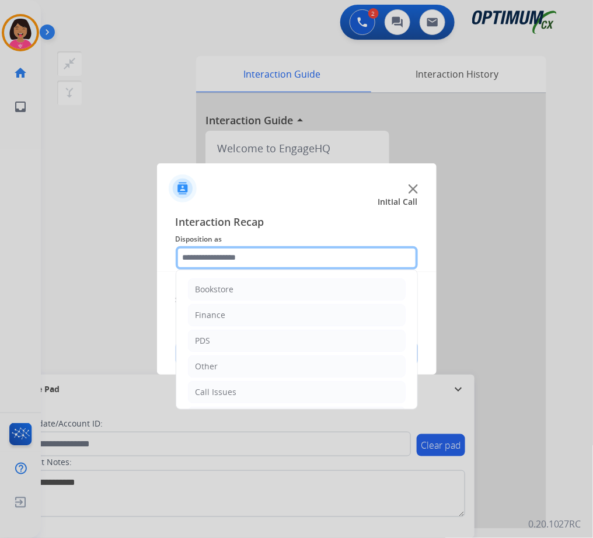
click at [328, 255] on input "text" at bounding box center [297, 257] width 242 height 23
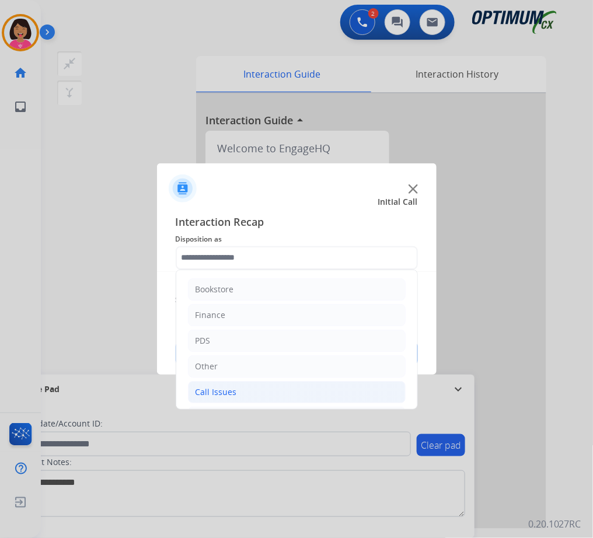
click at [275, 384] on li "Call Issues" at bounding box center [297, 392] width 218 height 22
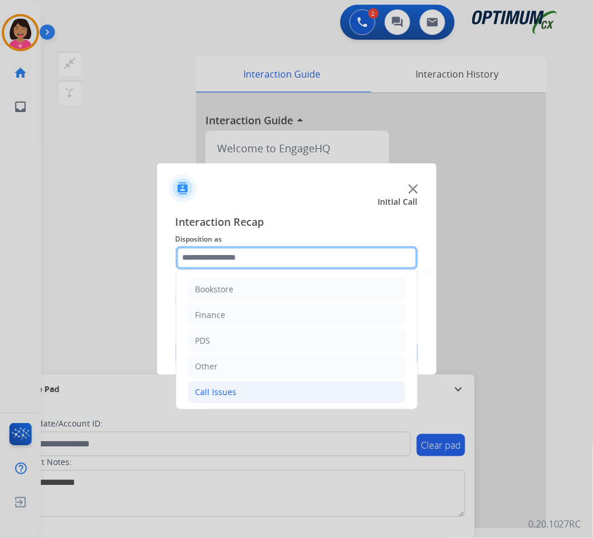
scroll to position [92, 0]
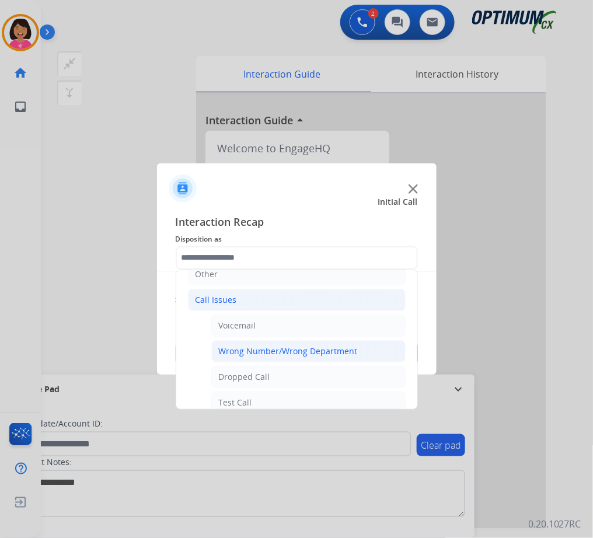
click at [250, 349] on div "Wrong Number/Wrong Department" at bounding box center [288, 351] width 139 height 12
type input "**********"
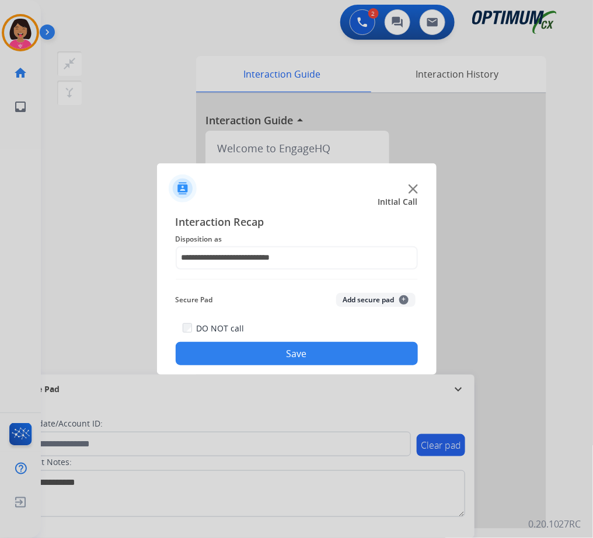
click at [250, 349] on button "Save" at bounding box center [297, 353] width 242 height 23
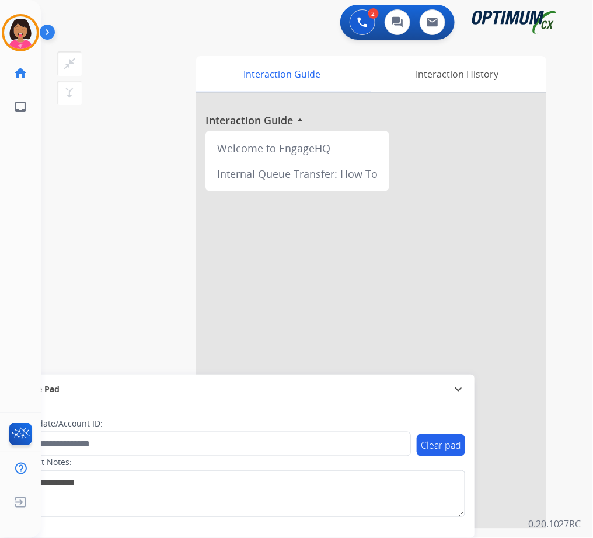
click at [86, 131] on div "swap_horiz Break voice bridge close_fullscreen Connect 3-Way Call merge_type Se…" at bounding box center [303, 285] width 524 height 487
click at [15, 33] on img at bounding box center [20, 32] width 33 height 33
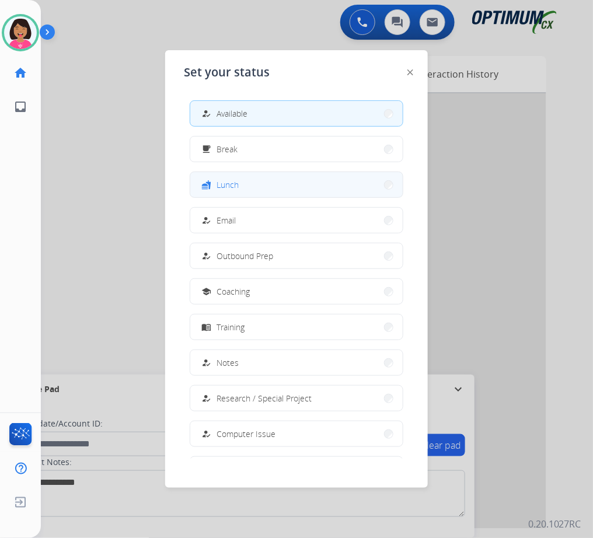
click at [251, 185] on button "fastfood Lunch" at bounding box center [296, 184] width 212 height 25
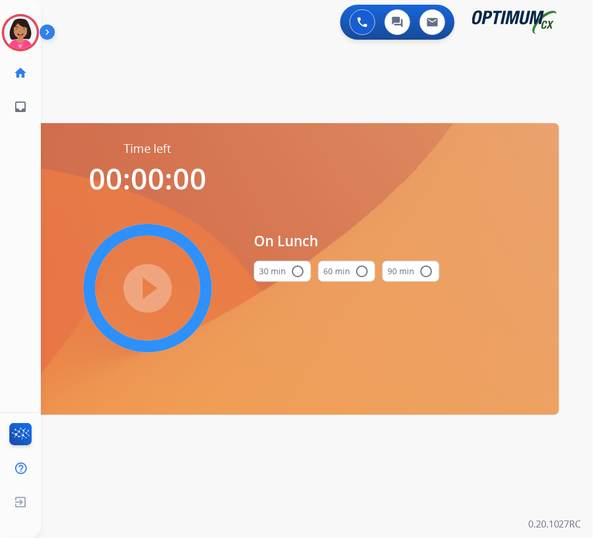
click at [257, 268] on button "30 min radio_button_unchecked" at bounding box center [282, 271] width 57 height 21
click at [155, 284] on mat-icon "play_circle_filled" at bounding box center [148, 288] width 14 height 14
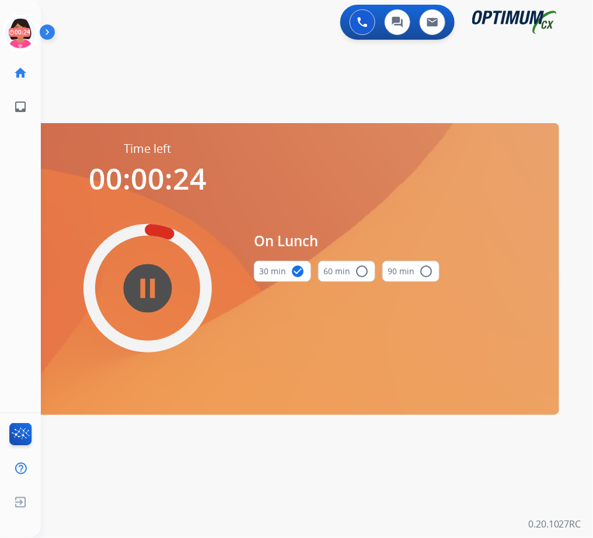
click at [97, 406] on div "Time left 00:00:24 pause_circle_filled On Lunch 30 min check_circle 60 min radi…" at bounding box center [296, 269] width 525 height 292
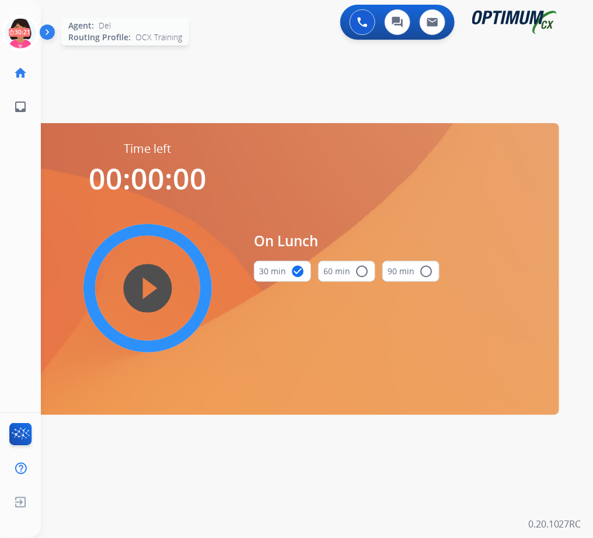
click at [18, 47] on icon at bounding box center [21, 33] width 38 height 38
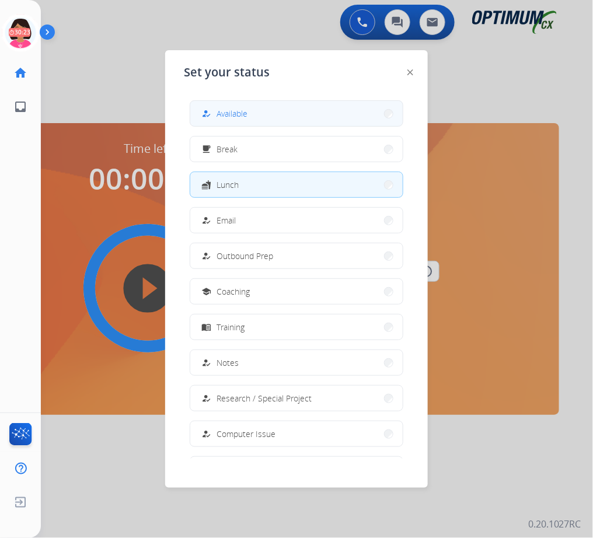
click at [302, 114] on button "how_to_reg Available" at bounding box center [296, 113] width 212 height 25
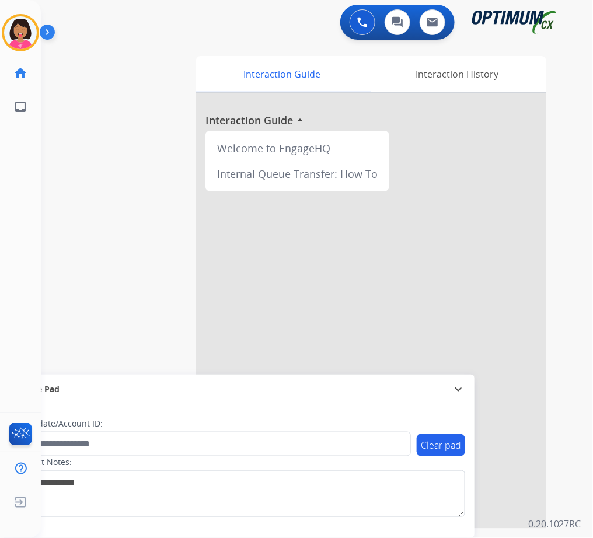
click at [105, 219] on div "swap_horiz Break voice bridge close_fullscreen Connect 3-Way Call merge_type Se…" at bounding box center [303, 285] width 524 height 487
click at [44, 219] on div "swap_horiz Break voice bridge close_fullscreen Connect 3-Way Call merge_type Se…" at bounding box center [303, 285] width 524 height 487
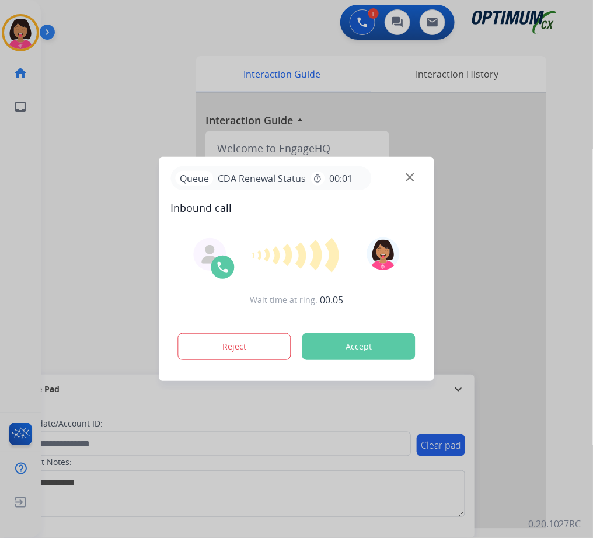
click at [406, 176] on img at bounding box center [410, 177] width 9 height 9
click at [7, 193] on div at bounding box center [296, 269] width 593 height 538
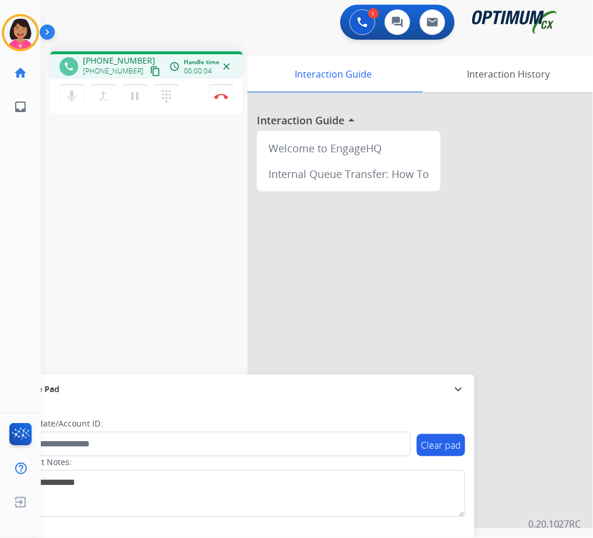
click at [148, 69] on button "content_copy" at bounding box center [155, 71] width 14 height 14
click at [25, 196] on div "Del Busy Edit Avatar Agent: [PERSON_NAME] Profile: OCX Training home Home Home …" at bounding box center [20, 269] width 41 height 538
click at [36, 203] on div "Del Busy Edit Avatar Agent: [PERSON_NAME] Profile: OCX Training home Home Home …" at bounding box center [20, 269] width 41 height 538
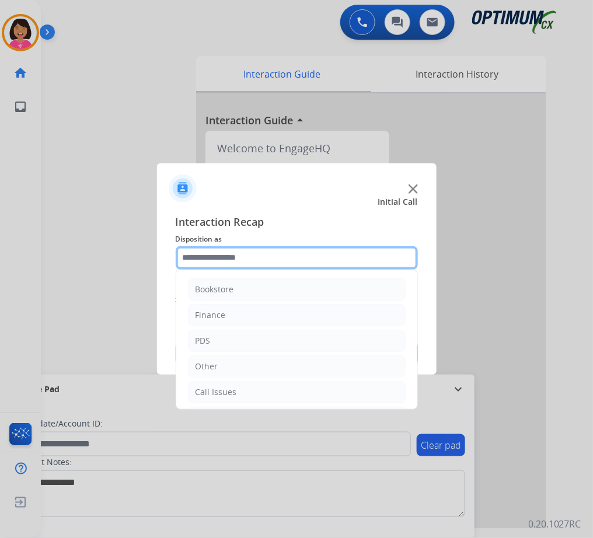
click at [274, 267] on input "text" at bounding box center [297, 257] width 242 height 23
drag, startPoint x: 264, startPoint y: 332, endPoint x: 204, endPoint y: 260, distance: 93.7
click at [204, 260] on input "text" at bounding box center [297, 257] width 242 height 23
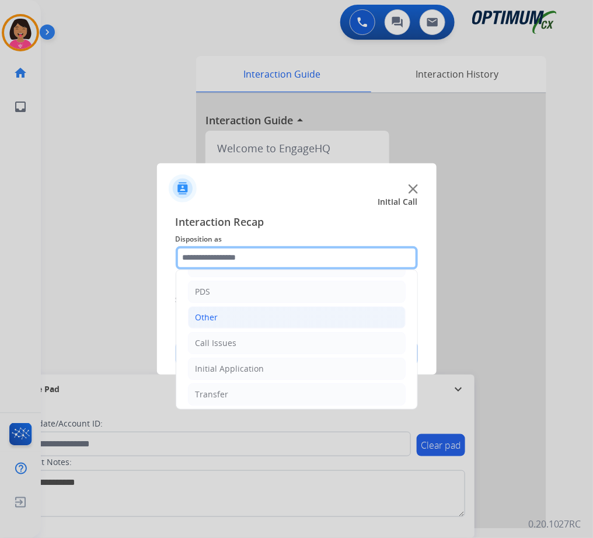
scroll to position [50, 0]
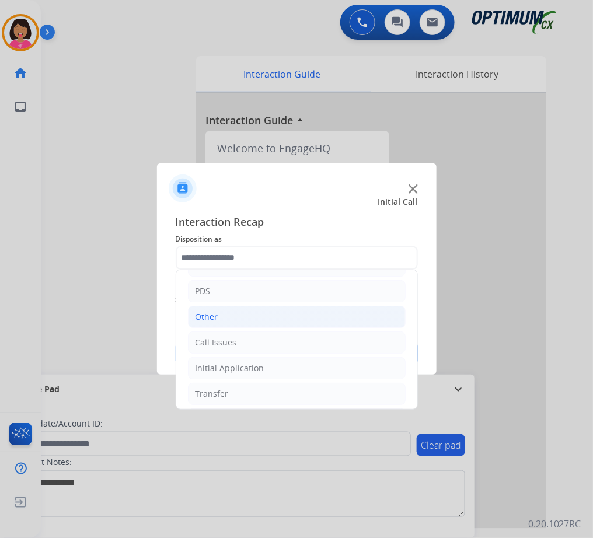
click at [252, 368] on div "Initial Application" at bounding box center [230, 368] width 69 height 12
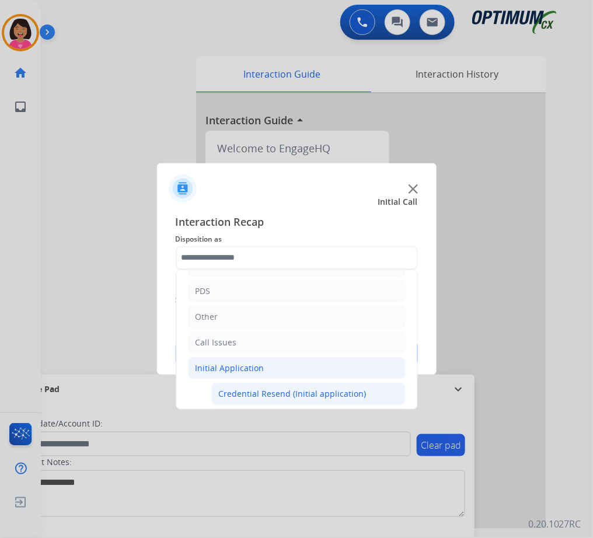
click at [291, 387] on li "Credential Resend (Initial application)" at bounding box center [308, 394] width 194 height 22
type input "**********"
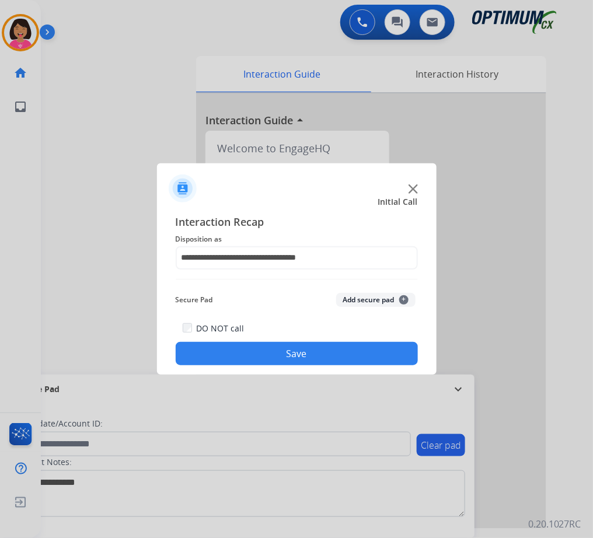
click at [286, 362] on button "Save" at bounding box center [297, 353] width 242 height 23
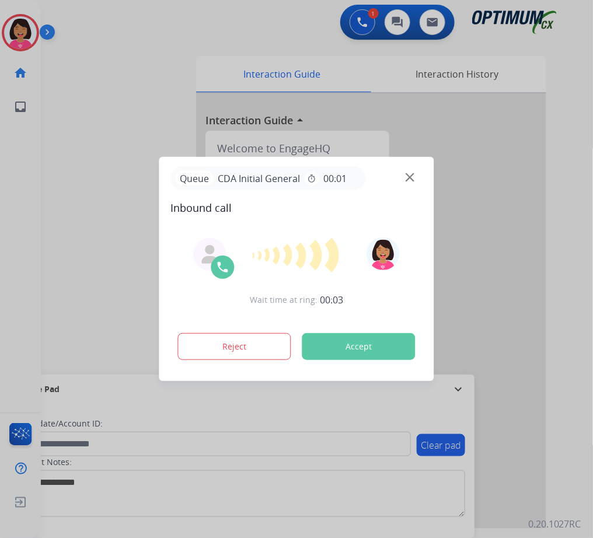
click at [413, 177] on img at bounding box center [410, 177] width 9 height 9
click at [409, 174] on img at bounding box center [410, 177] width 9 height 9
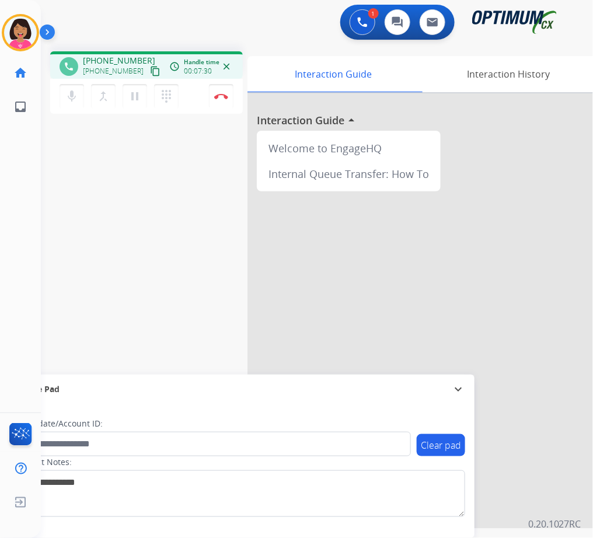
click at [60, 183] on div "phone [PHONE_NUMBER] [PHONE_NUMBER] content_copy access_time Call metrics Queue…" at bounding box center [303, 285] width 524 height 487
click at [221, 94] on img at bounding box center [221, 96] width 14 height 6
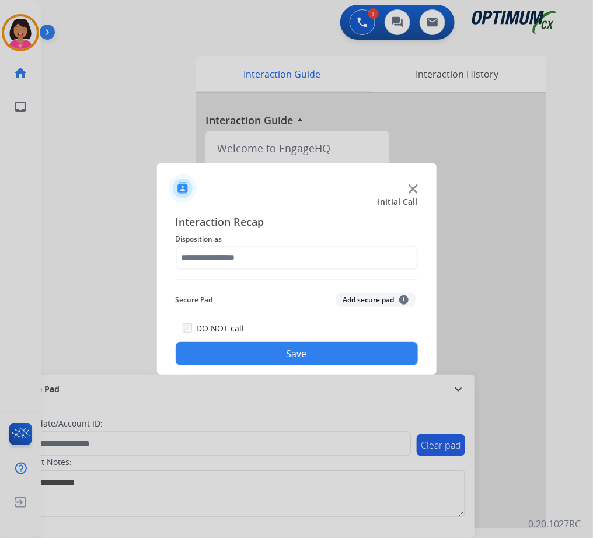
click at [278, 239] on span "Disposition as" at bounding box center [297, 239] width 242 height 14
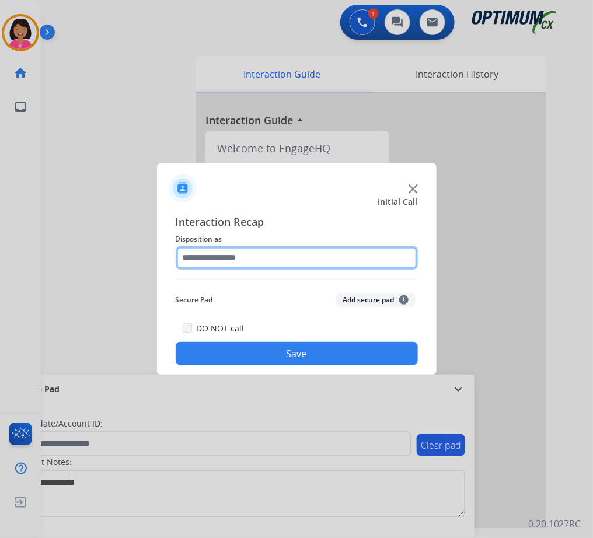
click at [285, 256] on input "text" at bounding box center [297, 257] width 242 height 23
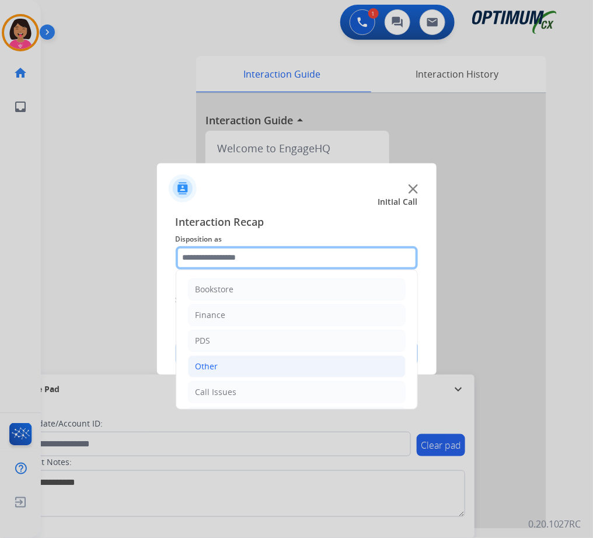
scroll to position [80, 0]
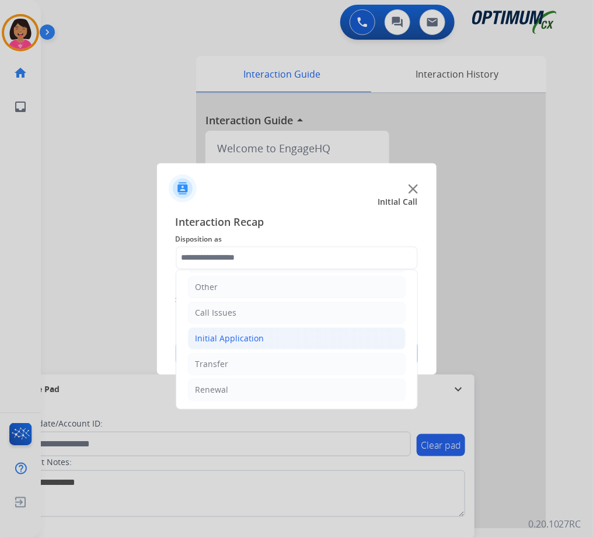
click at [298, 337] on li "Initial Application" at bounding box center [297, 338] width 218 height 22
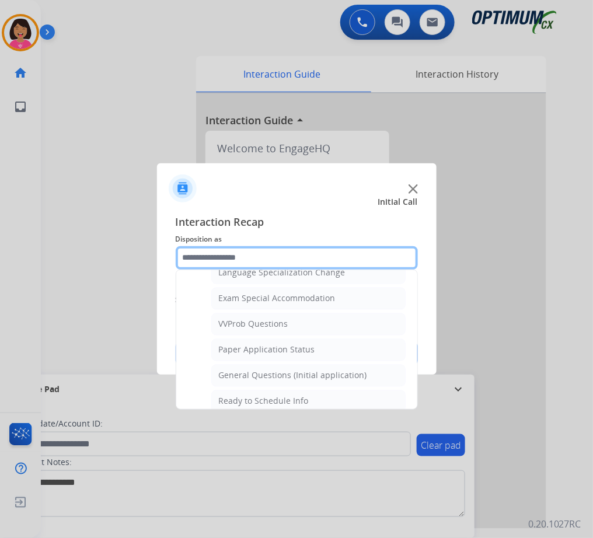
scroll to position [673, 0]
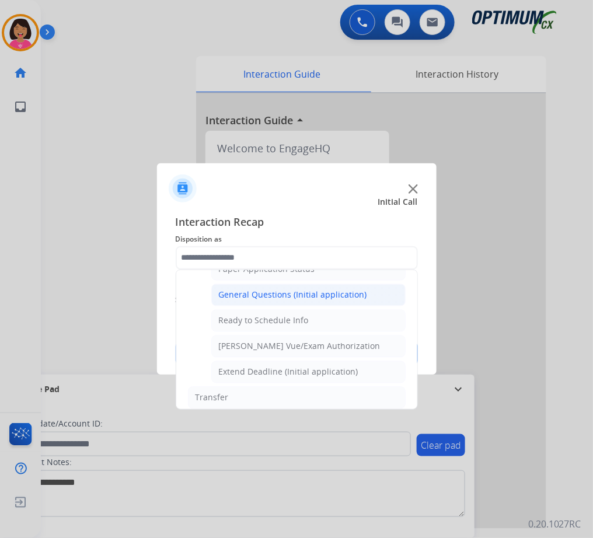
click at [287, 301] on div "General Questions (Initial application)" at bounding box center [293, 295] width 148 height 12
type input "**********"
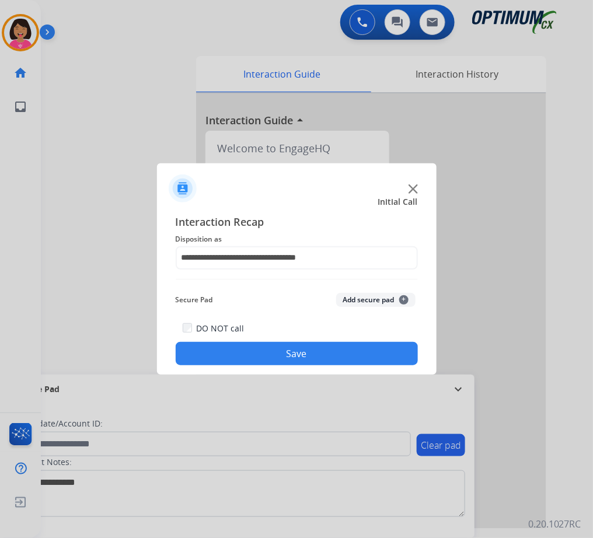
click at [301, 342] on div "DO NOT call Save" at bounding box center [297, 343] width 242 height 44
click at [362, 356] on button "Save" at bounding box center [297, 353] width 242 height 23
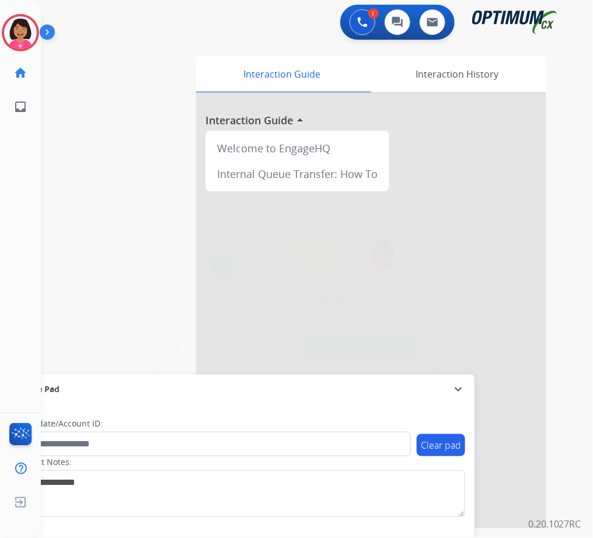
click at [49, 111] on div at bounding box center [296, 269] width 593 height 538
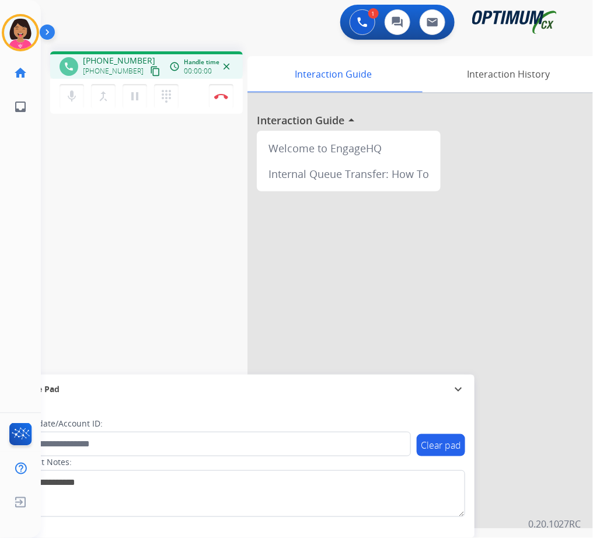
click at [150, 71] on mat-icon "content_copy" at bounding box center [155, 71] width 11 height 11
click at [48, 158] on div "phone [PHONE_NUMBER] [PHONE_NUMBER] content_copy access_time Call metrics Queue…" at bounding box center [303, 285] width 524 height 487
click at [222, 97] on img at bounding box center [221, 96] width 14 height 6
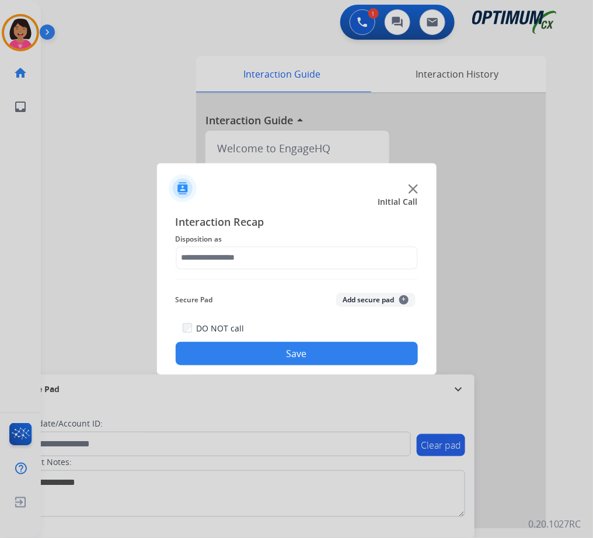
click at [240, 239] on span "Disposition as" at bounding box center [297, 239] width 242 height 14
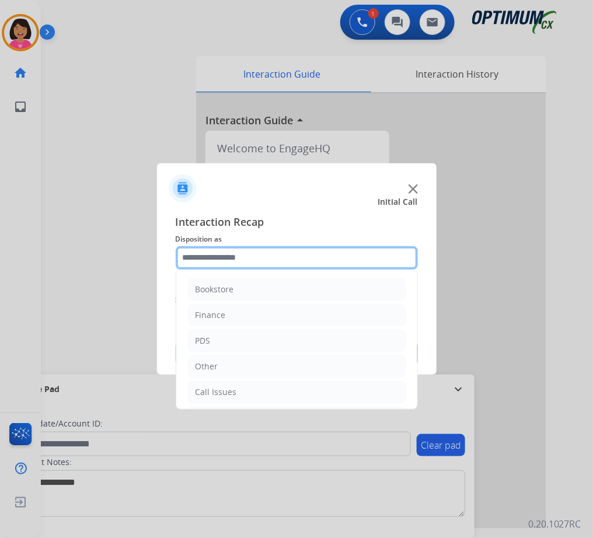
click at [248, 259] on input "text" at bounding box center [297, 257] width 242 height 23
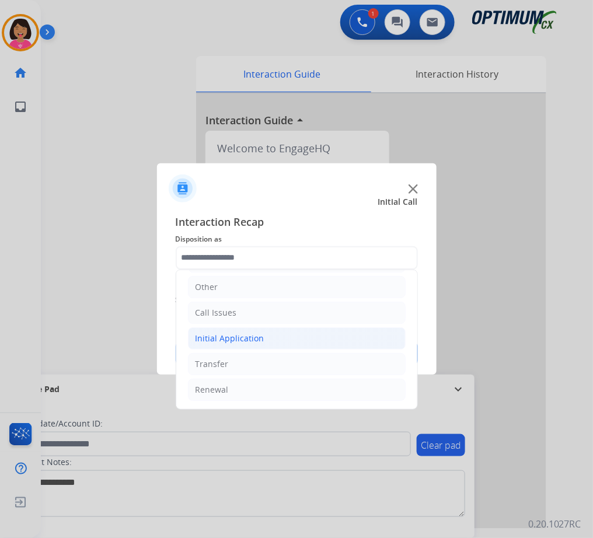
click at [251, 340] on div "Initial Application" at bounding box center [230, 339] width 69 height 12
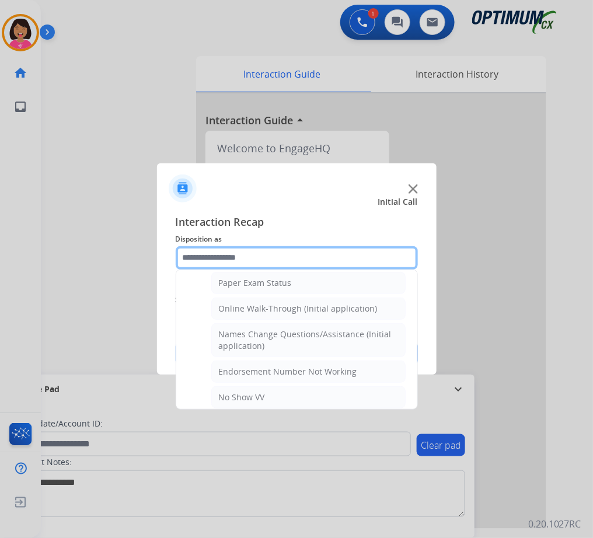
scroll to position [236, 0]
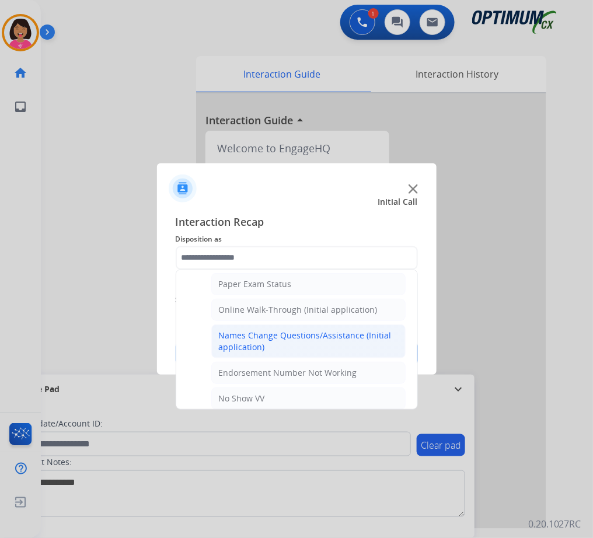
click at [272, 329] on li "Names Change Questions/Assistance (Initial application)" at bounding box center [308, 341] width 194 height 34
type input "**********"
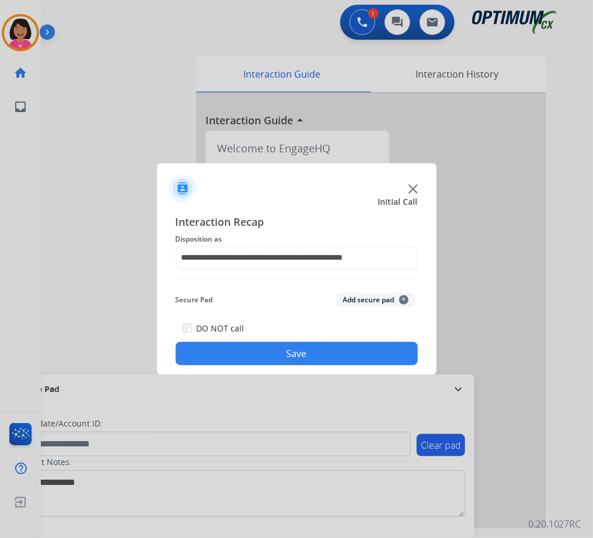
click at [280, 348] on button "Save" at bounding box center [297, 353] width 242 height 23
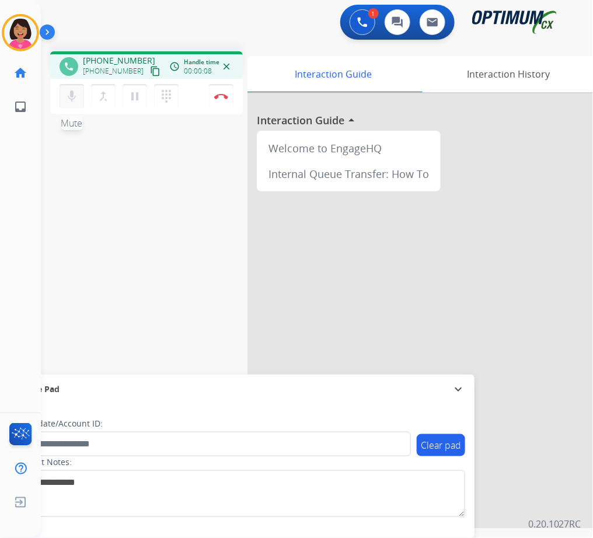
click at [69, 96] on mat-icon "mic" at bounding box center [72, 96] width 14 height 14
click at [69, 96] on mat-icon "mic_off" at bounding box center [72, 96] width 14 height 14
click at [69, 96] on mat-icon "mic" at bounding box center [72, 96] width 14 height 14
click at [69, 96] on mat-icon "mic_off" at bounding box center [72, 96] width 14 height 14
click at [150, 75] on mat-icon "content_copy" at bounding box center [155, 71] width 11 height 11
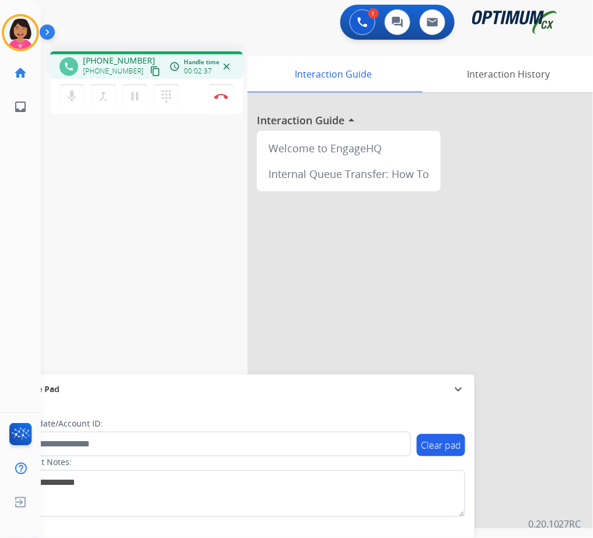
drag, startPoint x: 581, startPoint y: 161, endPoint x: 0, endPoint y: 258, distance: 588.7
click at [0, 258] on div "Del Busy Edit Avatar Agent: [PERSON_NAME] Profile: OCX Training home Home Home …" at bounding box center [20, 269] width 41 height 538
click at [226, 100] on button "Disconnect" at bounding box center [221, 96] width 25 height 25
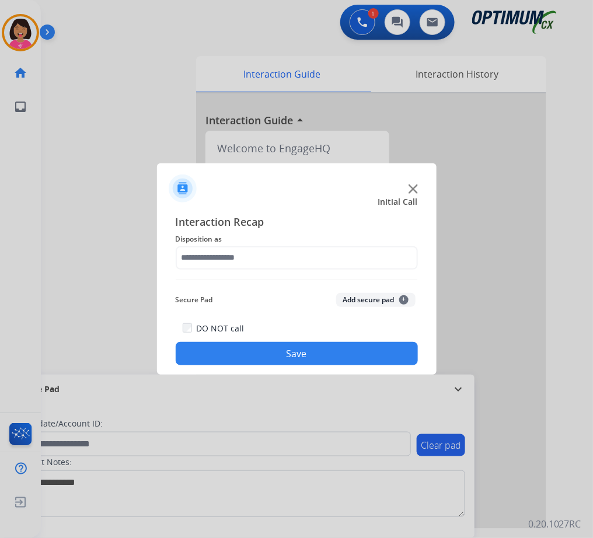
click at [20, 149] on div at bounding box center [296, 269] width 593 height 538
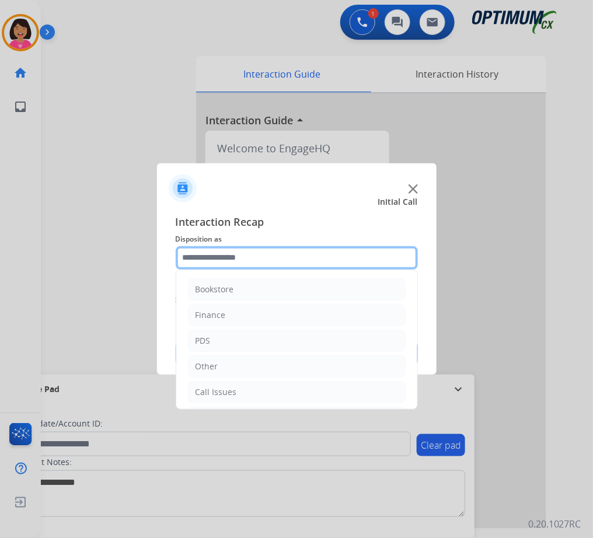
click at [265, 266] on input "text" at bounding box center [297, 257] width 242 height 23
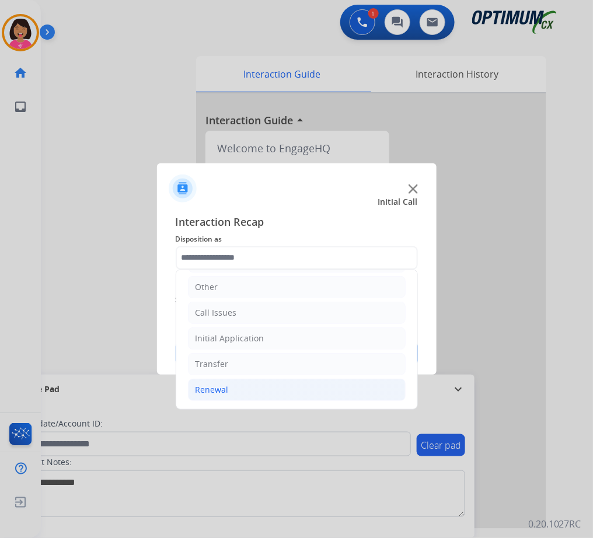
click at [269, 382] on li "Renewal" at bounding box center [297, 390] width 218 height 22
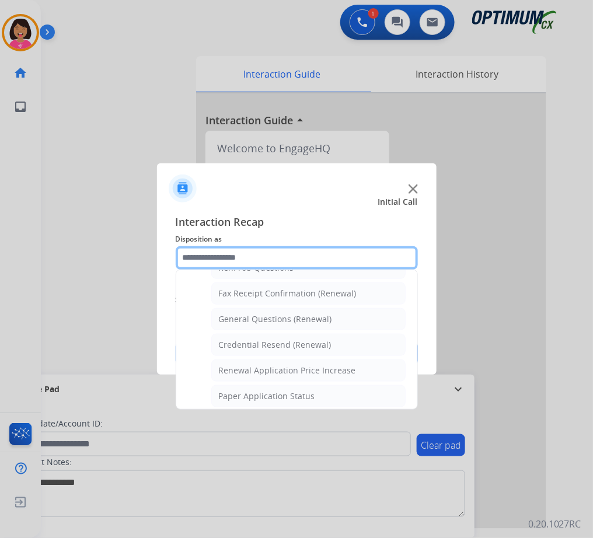
scroll to position [316, 0]
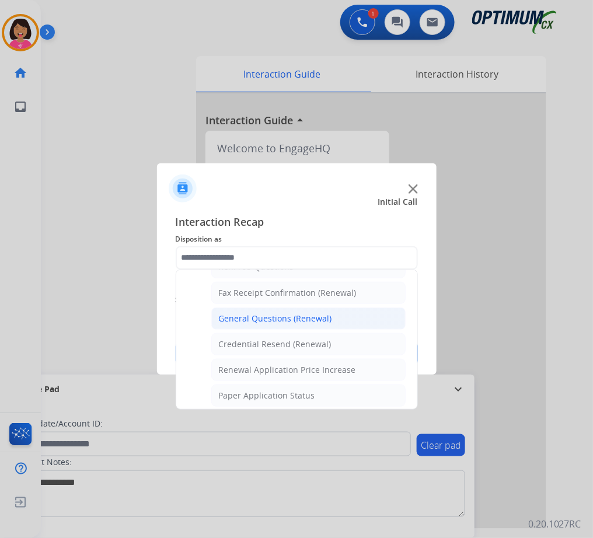
click at [302, 317] on div "General Questions (Renewal)" at bounding box center [275, 319] width 113 height 12
type input "**********"
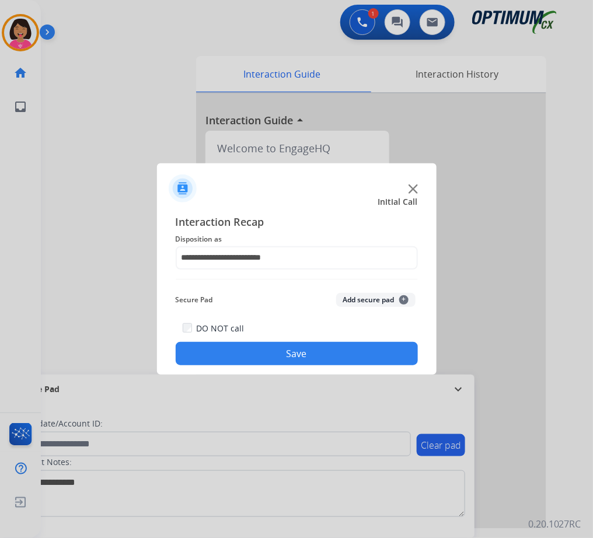
click at [301, 359] on button "Save" at bounding box center [297, 353] width 242 height 23
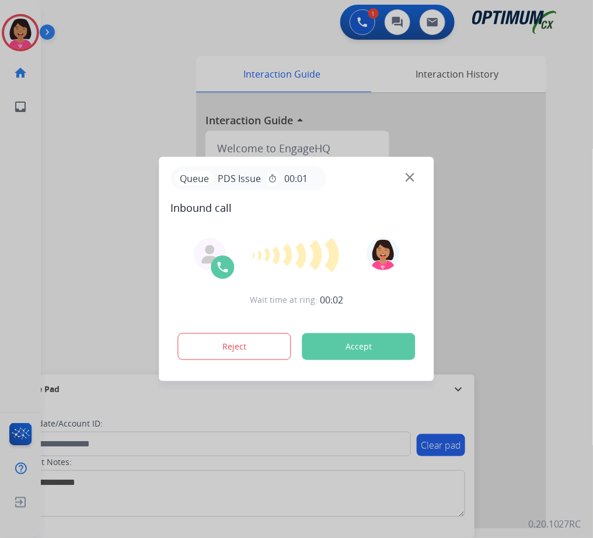
click at [12, 178] on div at bounding box center [296, 269] width 593 height 538
click at [411, 180] on img at bounding box center [410, 177] width 9 height 9
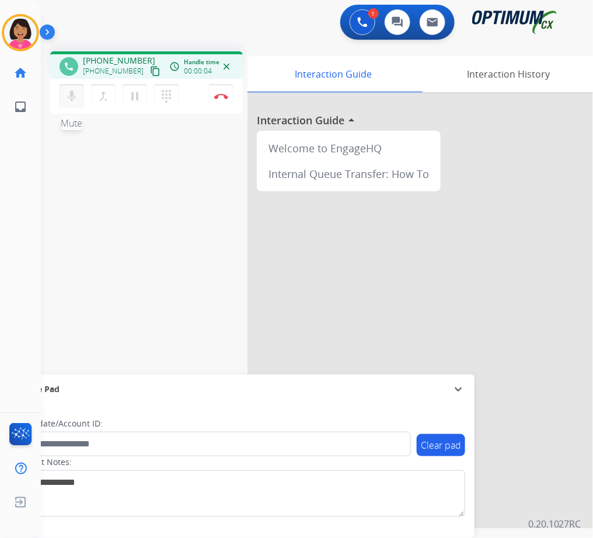
click at [75, 97] on mat-icon "mic" at bounding box center [72, 96] width 14 height 14
click at [74, 100] on mat-icon "mic_off" at bounding box center [72, 96] width 14 height 14
click at [74, 100] on mat-icon "mic" at bounding box center [72, 96] width 14 height 14
click at [72, 102] on mat-icon "mic_off" at bounding box center [72, 96] width 14 height 14
click at [155, 72] on div "phone [PHONE_NUMBER] [PHONE_NUMBER] content_copy access_time Call metrics Queue…" at bounding box center [146, 64] width 193 height 27
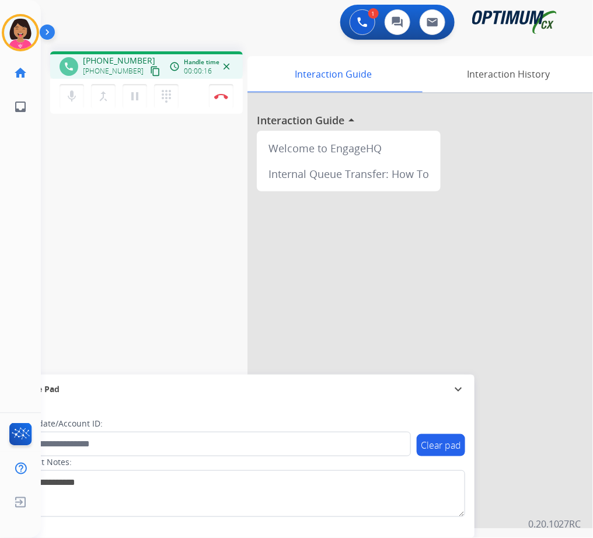
click at [150, 72] on mat-icon "content_copy" at bounding box center [155, 71] width 11 height 11
click at [72, 94] on mat-icon "mic" at bounding box center [72, 96] width 14 height 14
click at [78, 103] on button "mic_off Mute" at bounding box center [72, 96] width 25 height 25
click at [20, 186] on div "Del Busy Edit Avatar Agent: [PERSON_NAME] Profile: OCX Training home Home Home …" at bounding box center [20, 269] width 41 height 538
click at [217, 102] on button "Disconnect" at bounding box center [221, 96] width 25 height 25
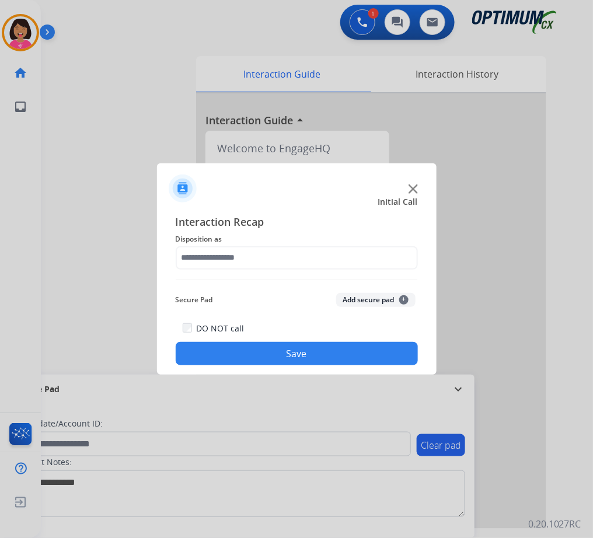
click at [409, 190] on img at bounding box center [413, 188] width 9 height 9
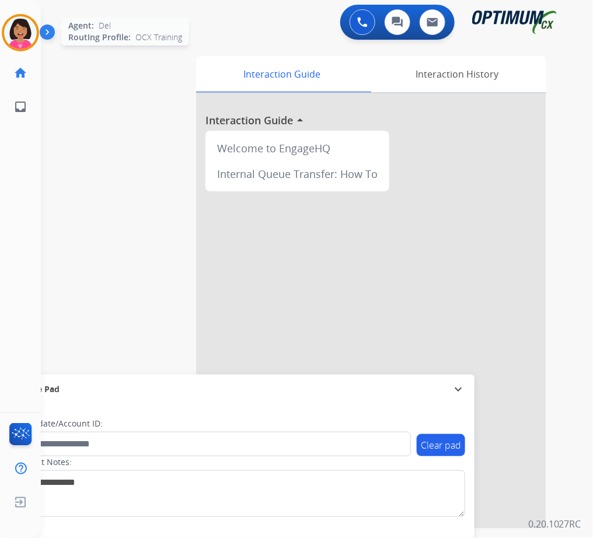
click at [14, 34] on img at bounding box center [20, 32] width 33 height 33
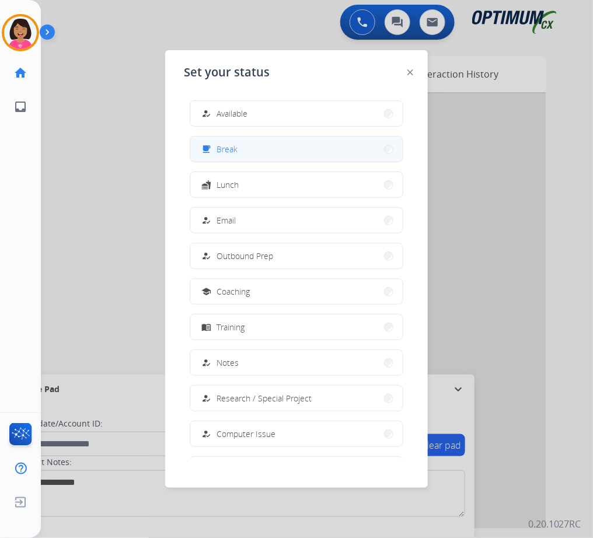
click at [237, 153] on span "Break" at bounding box center [227, 149] width 21 height 12
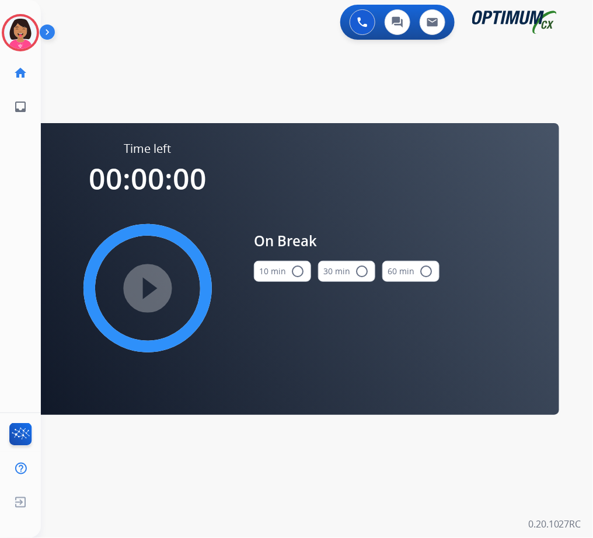
click at [282, 262] on button "10 min radio_button_unchecked" at bounding box center [282, 271] width 57 height 21
click at [125, 320] on div "play_circle_filled" at bounding box center [147, 288] width 175 height 175
click at [144, 295] on mat-icon "play_circle_filled" at bounding box center [148, 288] width 14 height 14
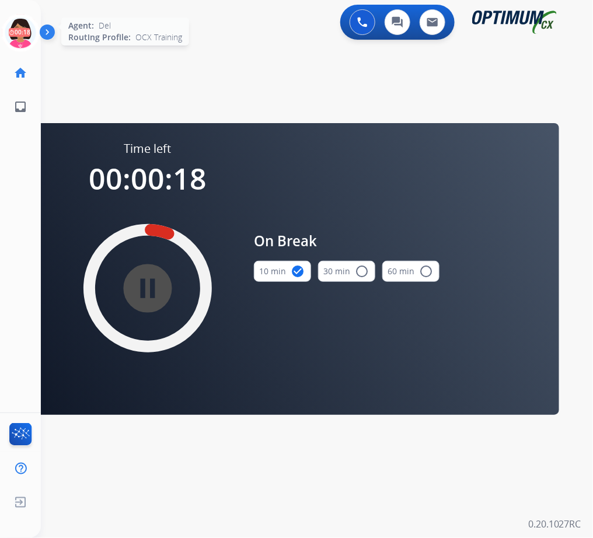
click at [11, 27] on icon at bounding box center [21, 33] width 38 height 38
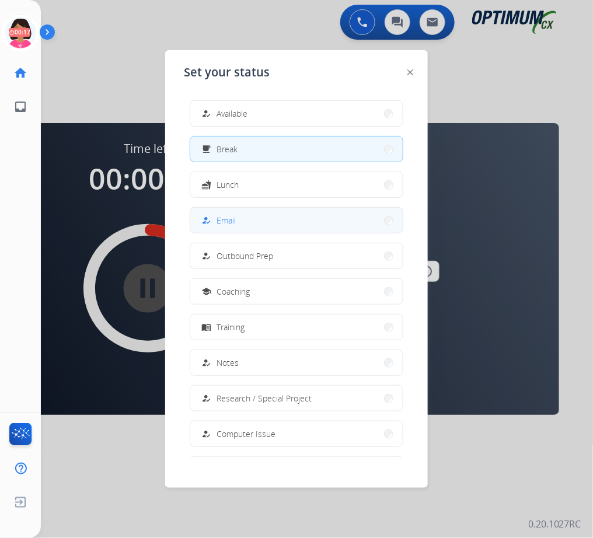
click at [301, 211] on button "how_to_reg Email" at bounding box center [296, 220] width 212 height 25
